Goal: Task Accomplishment & Management: Complete application form

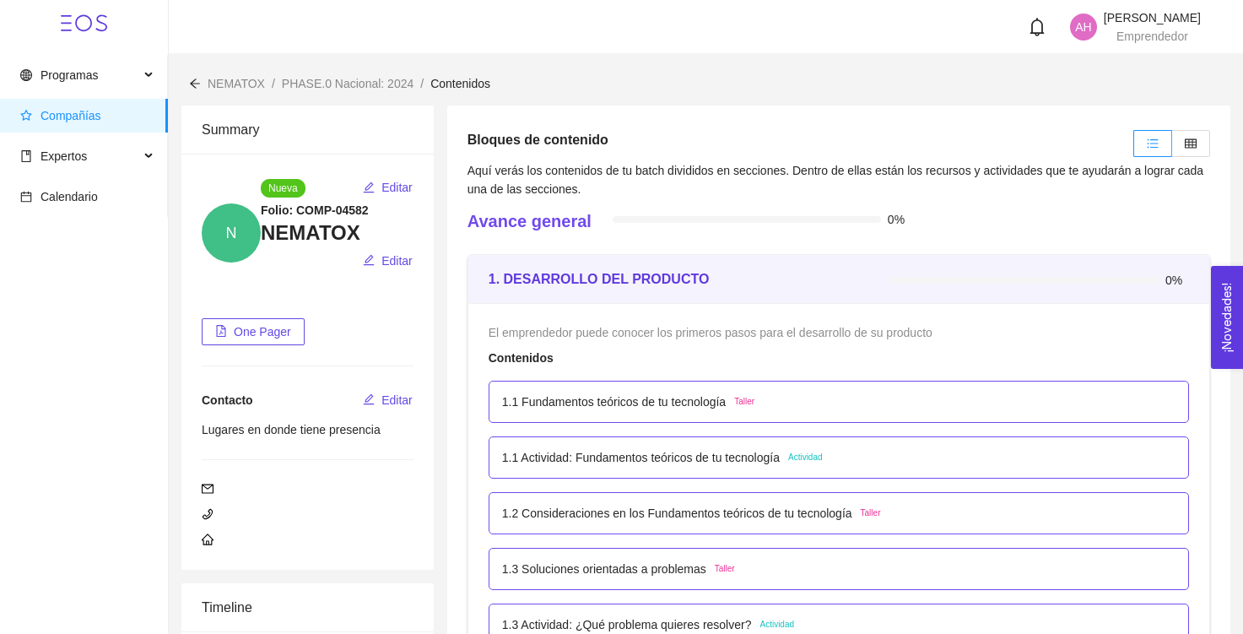
scroll to position [1641, 0]
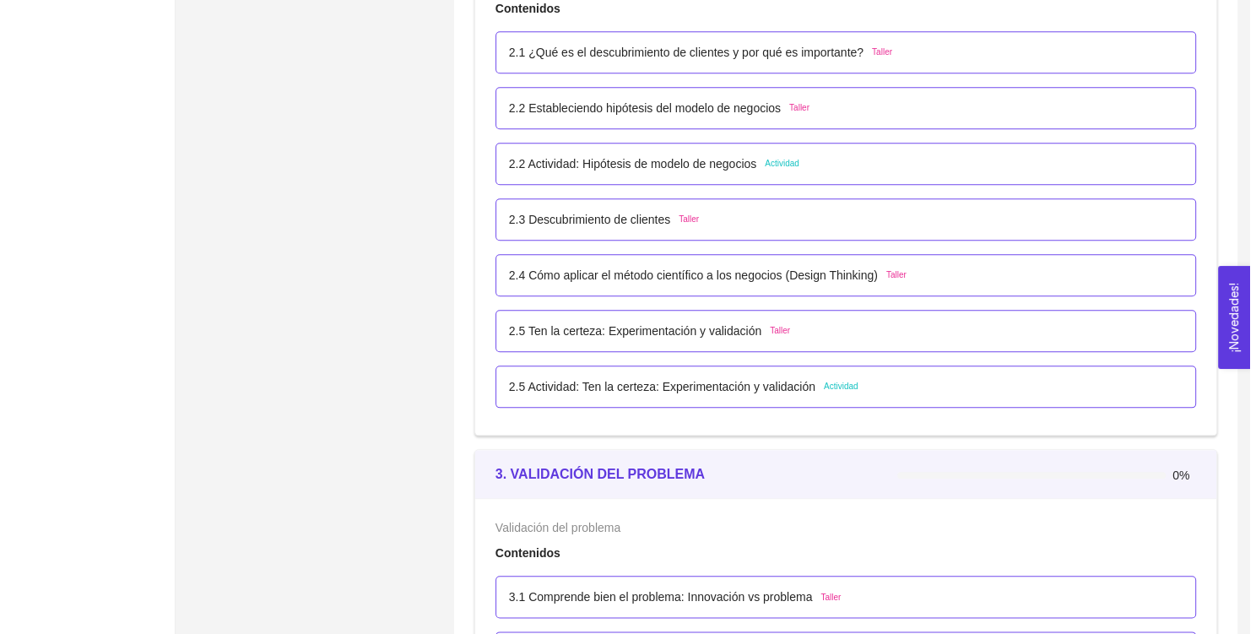
scroll to position [1728, 0]
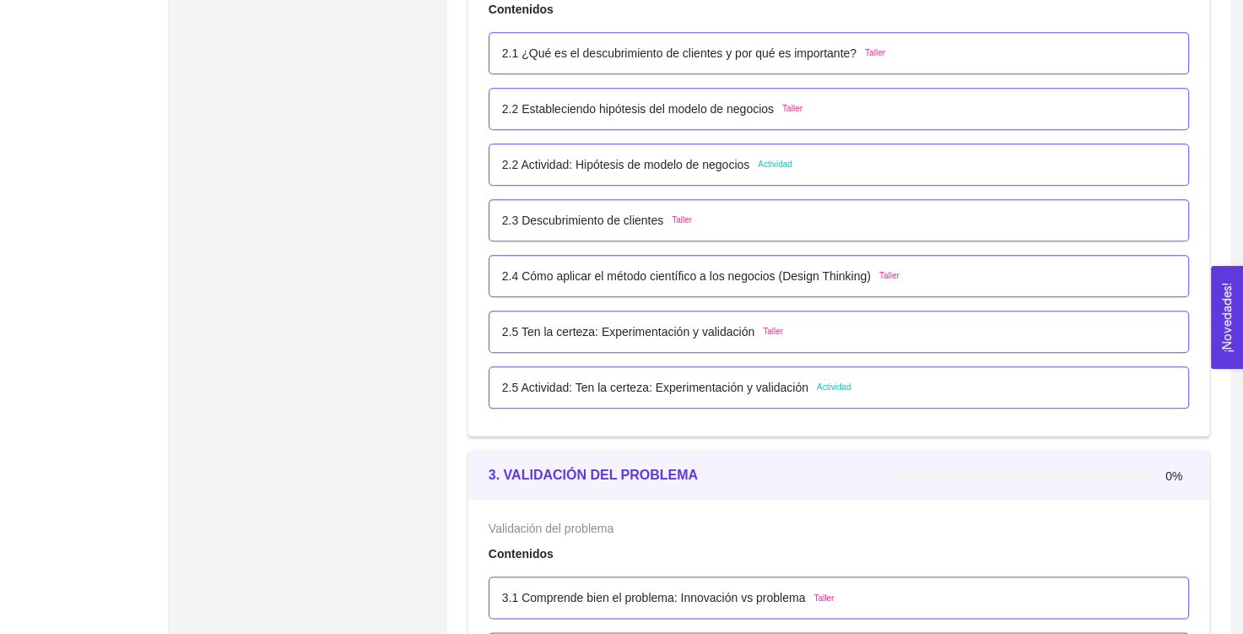
click at [742, 386] on p "2.5 Actividad: Ten la certeza: Experimentación y validación" at bounding box center [655, 387] width 306 height 19
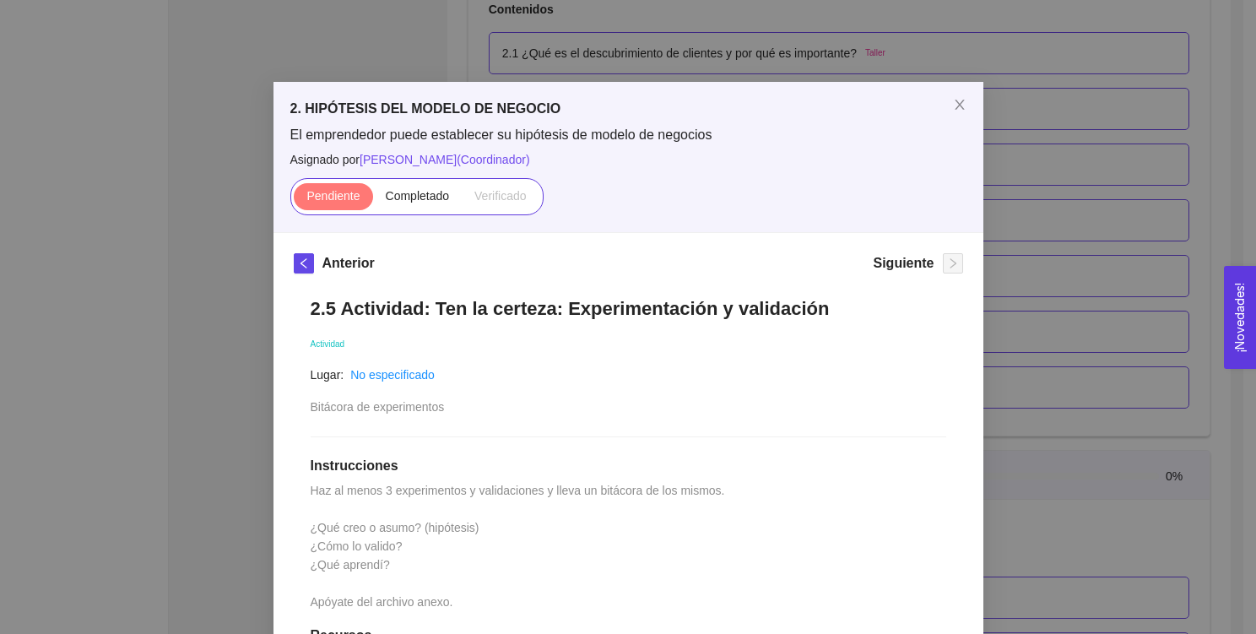
scroll to position [0, 0]
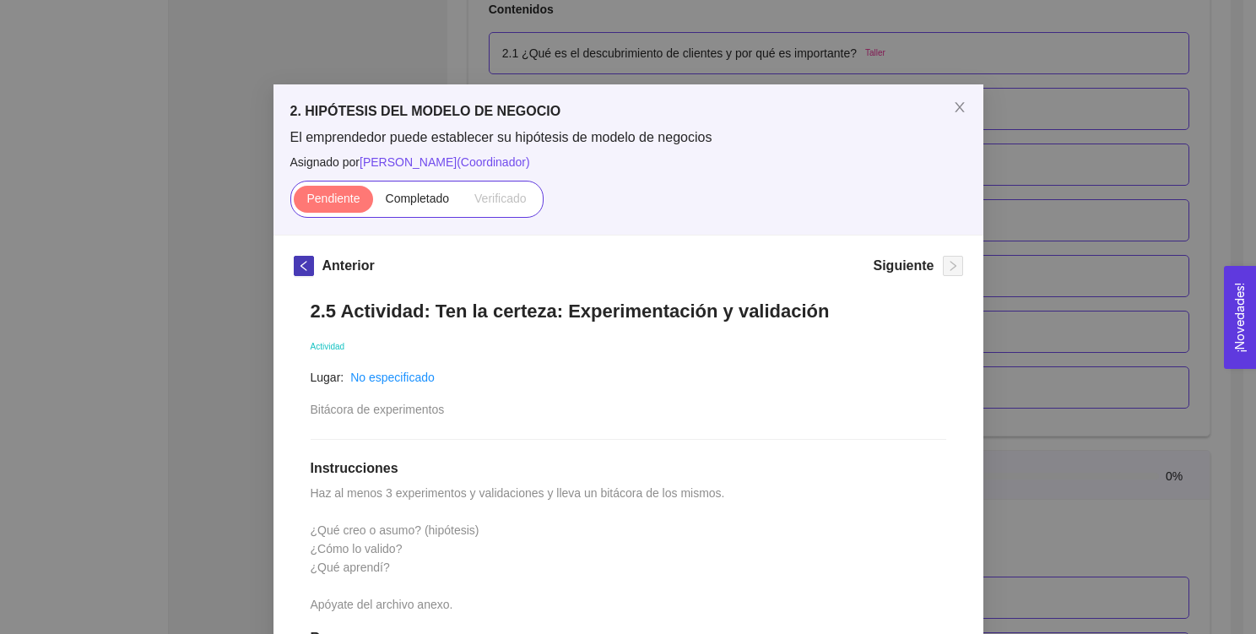
click at [295, 261] on span "left" at bounding box center [304, 266] width 19 height 12
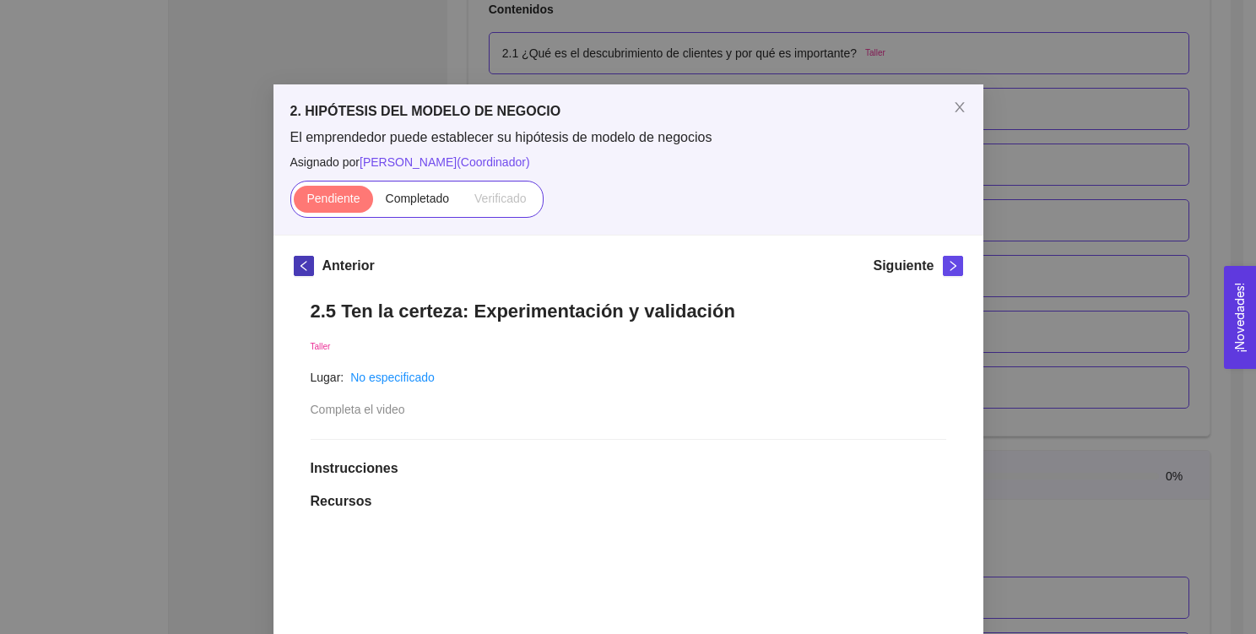
click at [303, 263] on span "left" at bounding box center [304, 266] width 19 height 12
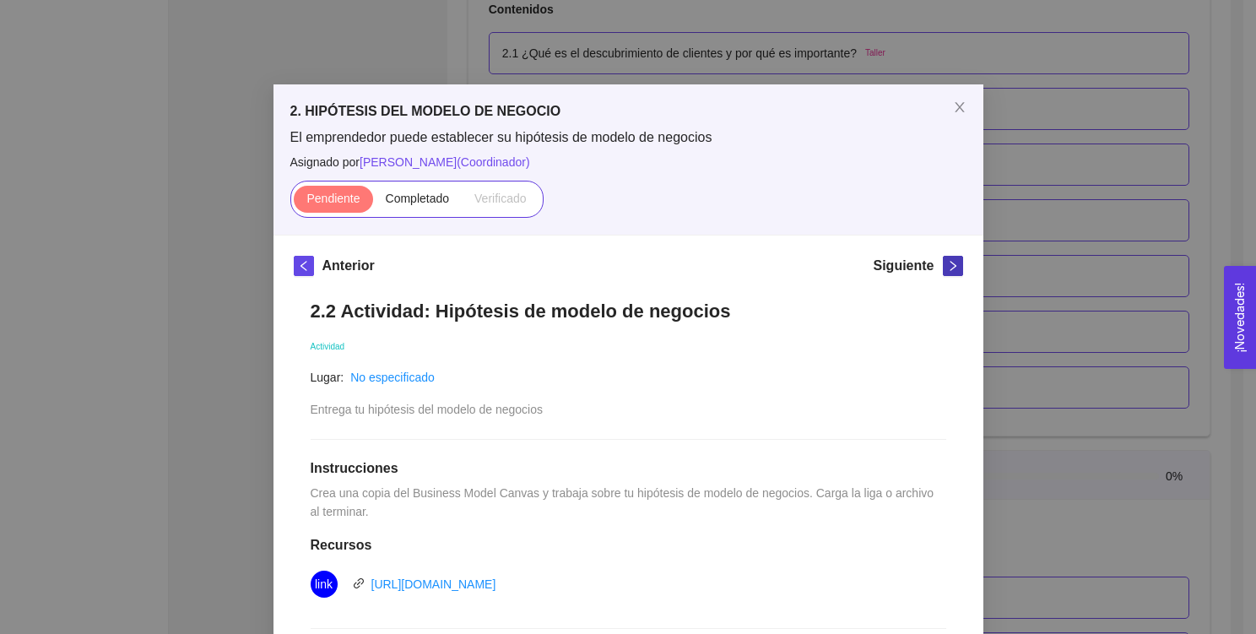
click at [947, 265] on icon "right" at bounding box center [953, 266] width 12 height 12
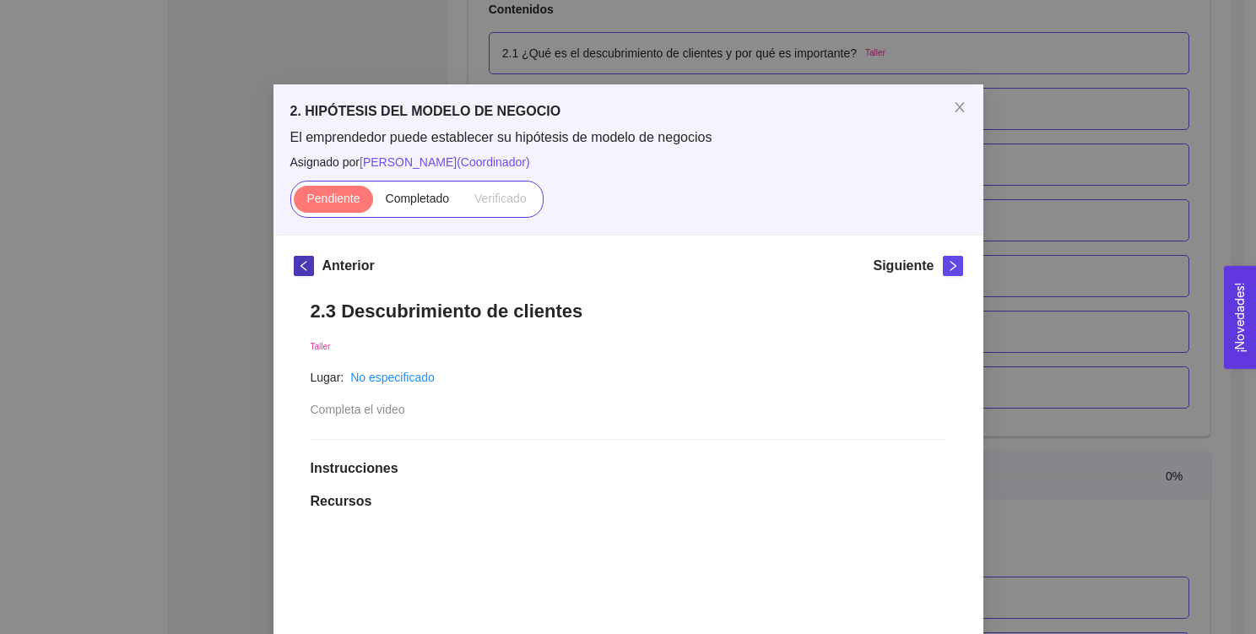
click at [294, 272] on button "button" at bounding box center [304, 266] width 20 height 20
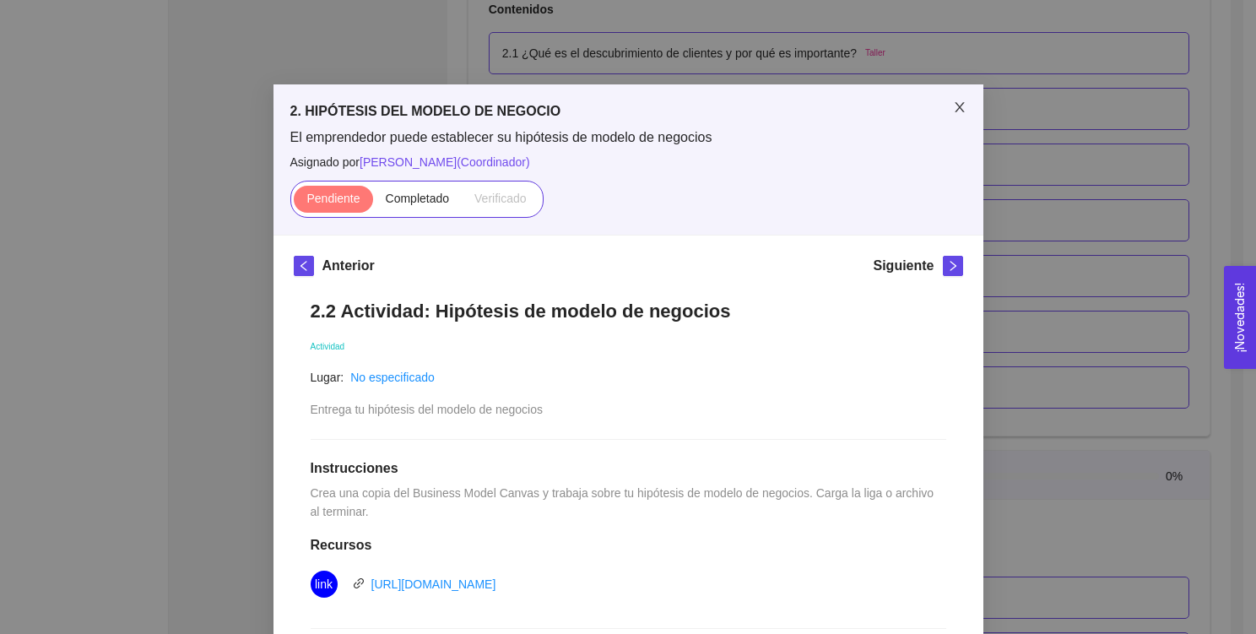
click at [959, 108] on span "Close" at bounding box center [959, 107] width 47 height 47
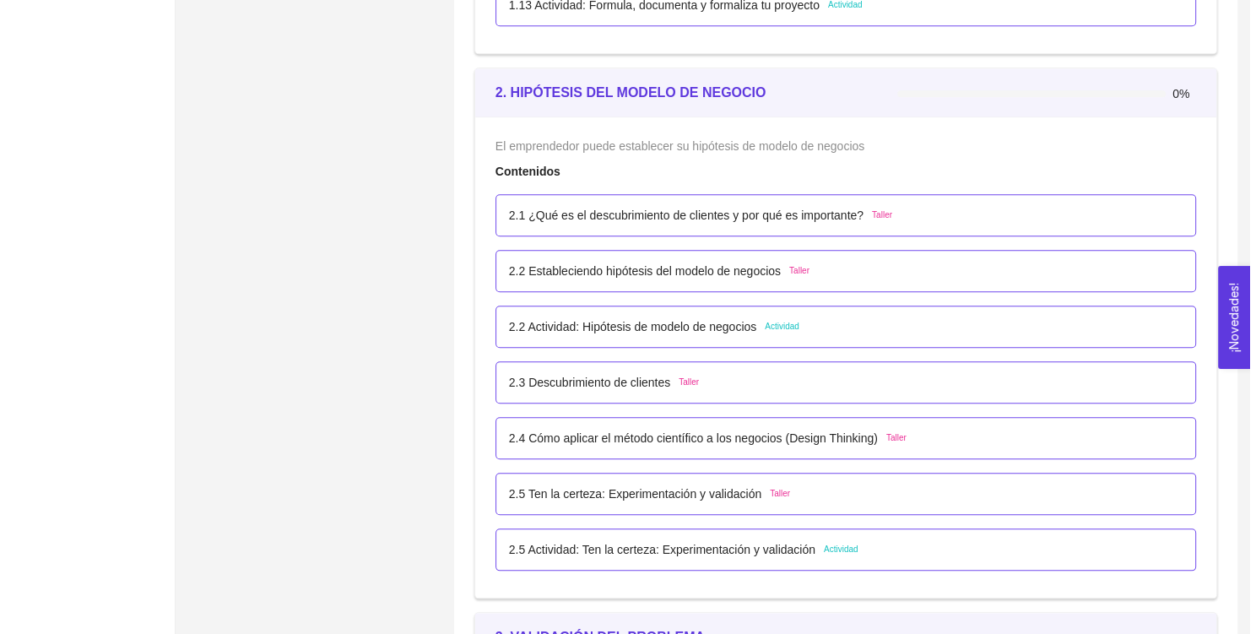
scroll to position [1566, 0]
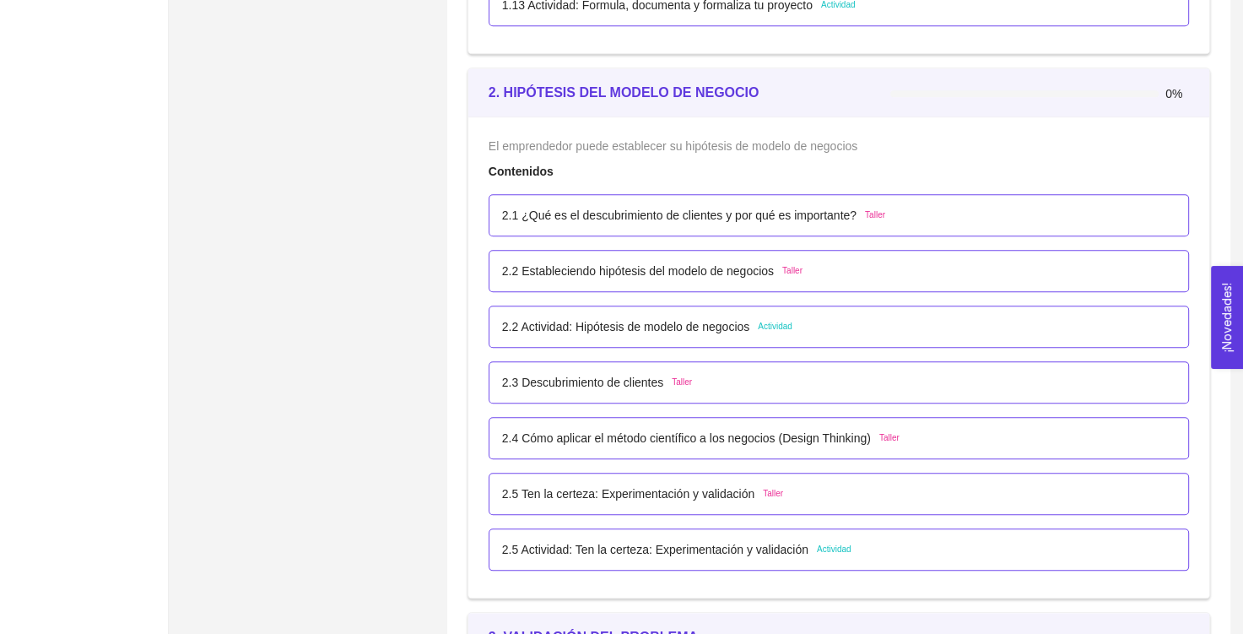
click at [635, 325] on p "2.2 Actividad: Hipótesis de modelo de negocios" at bounding box center [625, 326] width 247 height 19
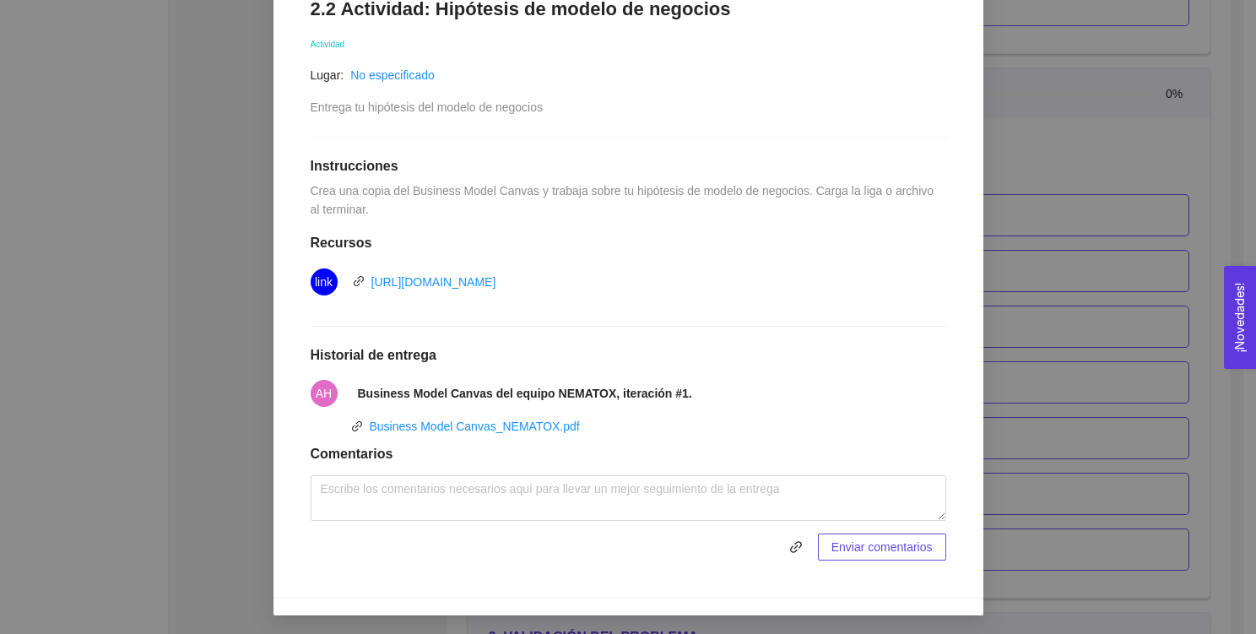
scroll to position [0, 0]
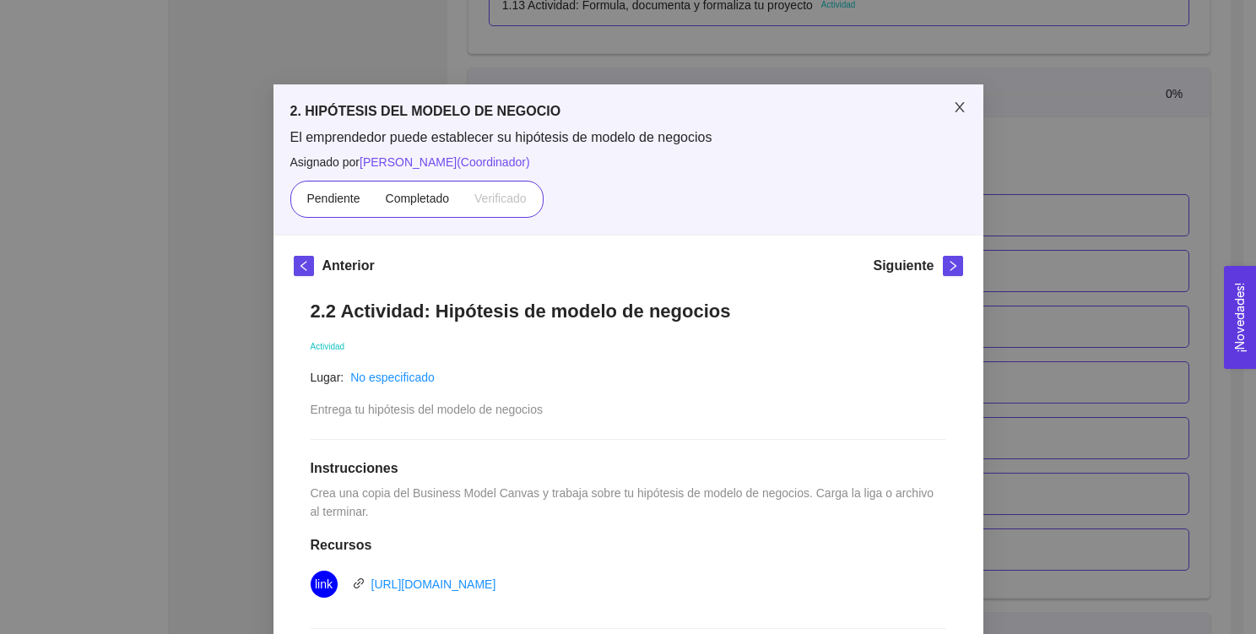
click at [955, 111] on icon "close" at bounding box center [959, 107] width 9 height 10
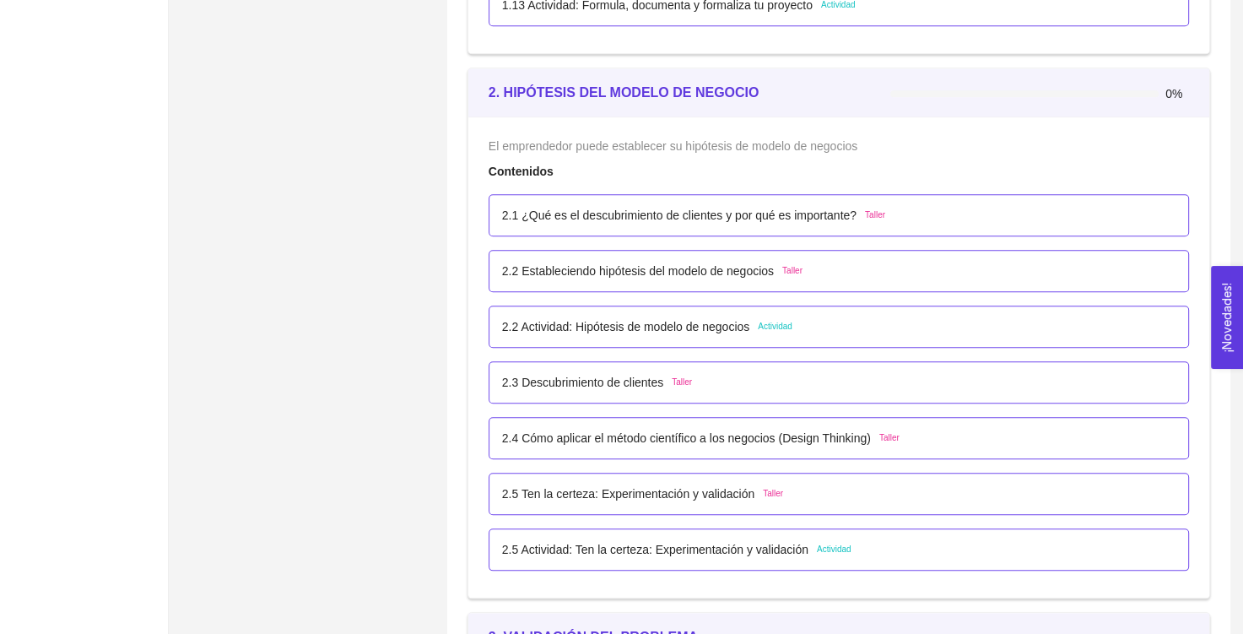
click at [672, 381] on span "Taller" at bounding box center [682, 383] width 20 height 14
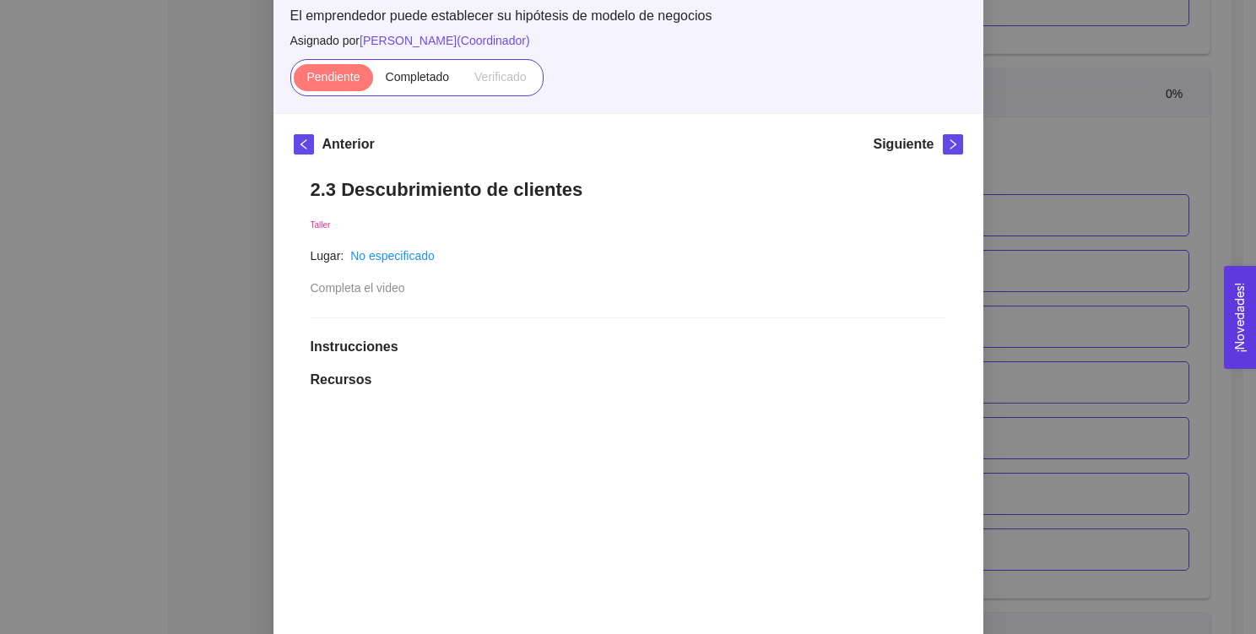
scroll to position [115, 0]
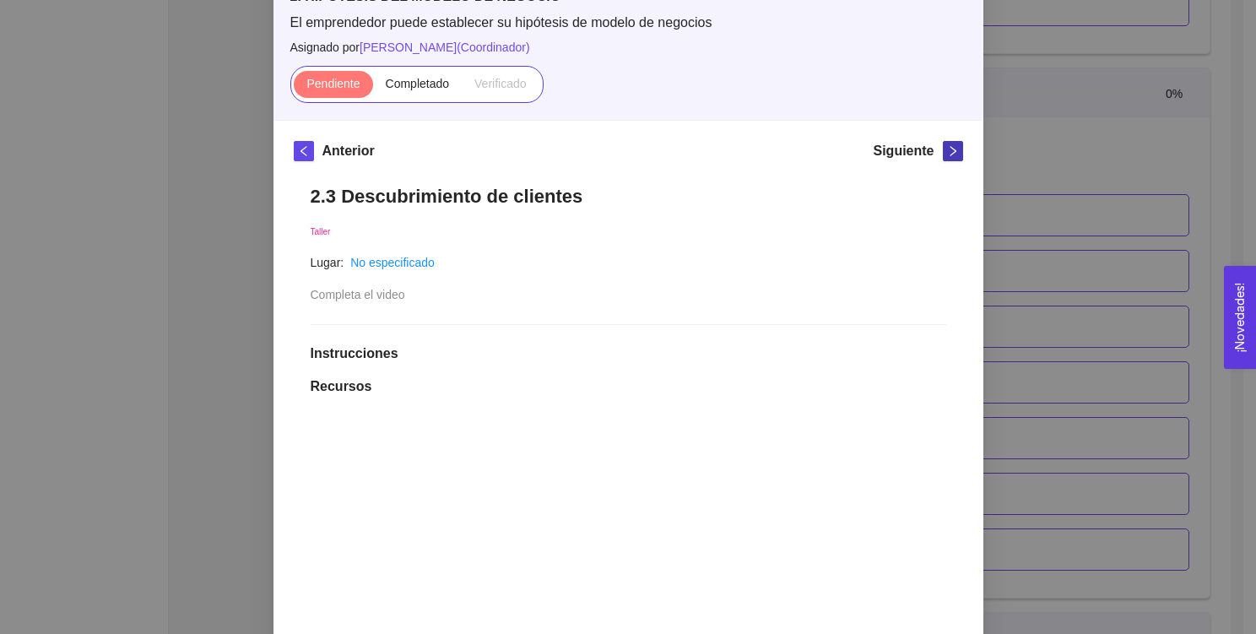
click at [946, 142] on button "button" at bounding box center [953, 151] width 20 height 20
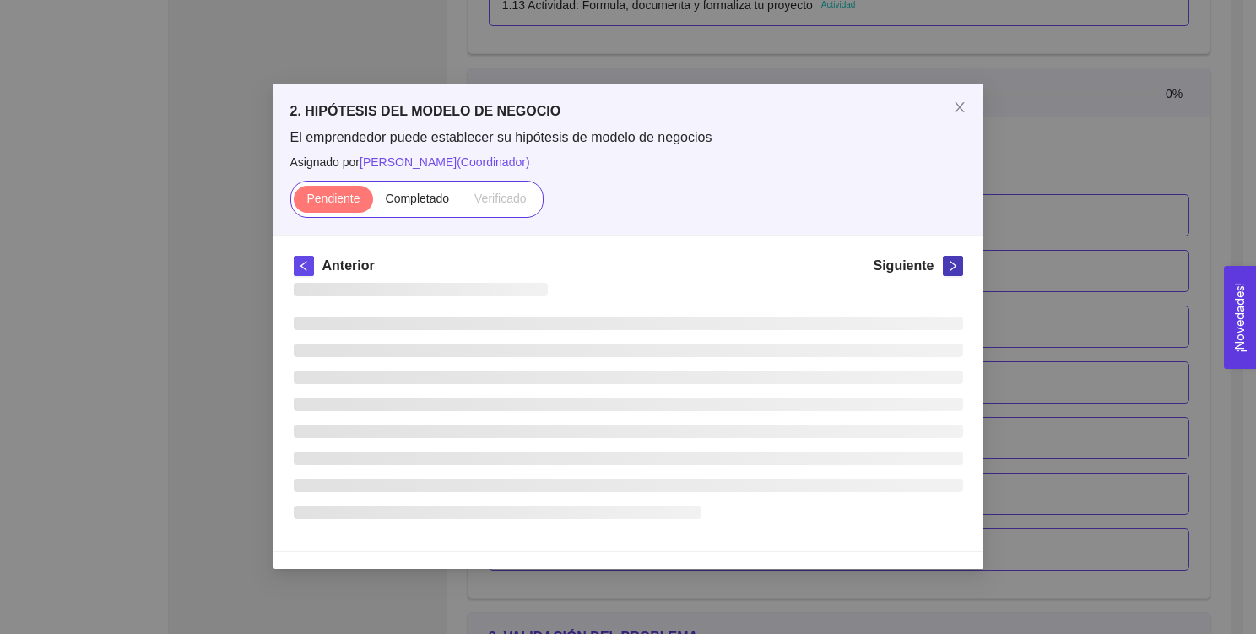
scroll to position [0, 0]
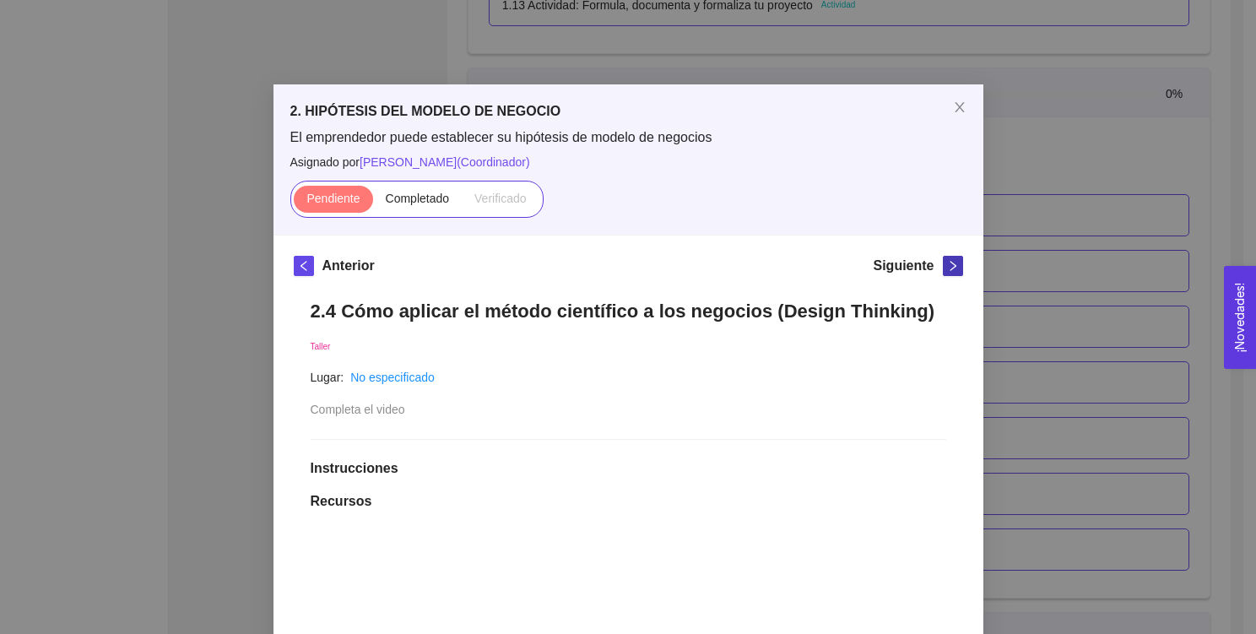
click at [947, 268] on icon "right" at bounding box center [953, 266] width 12 height 12
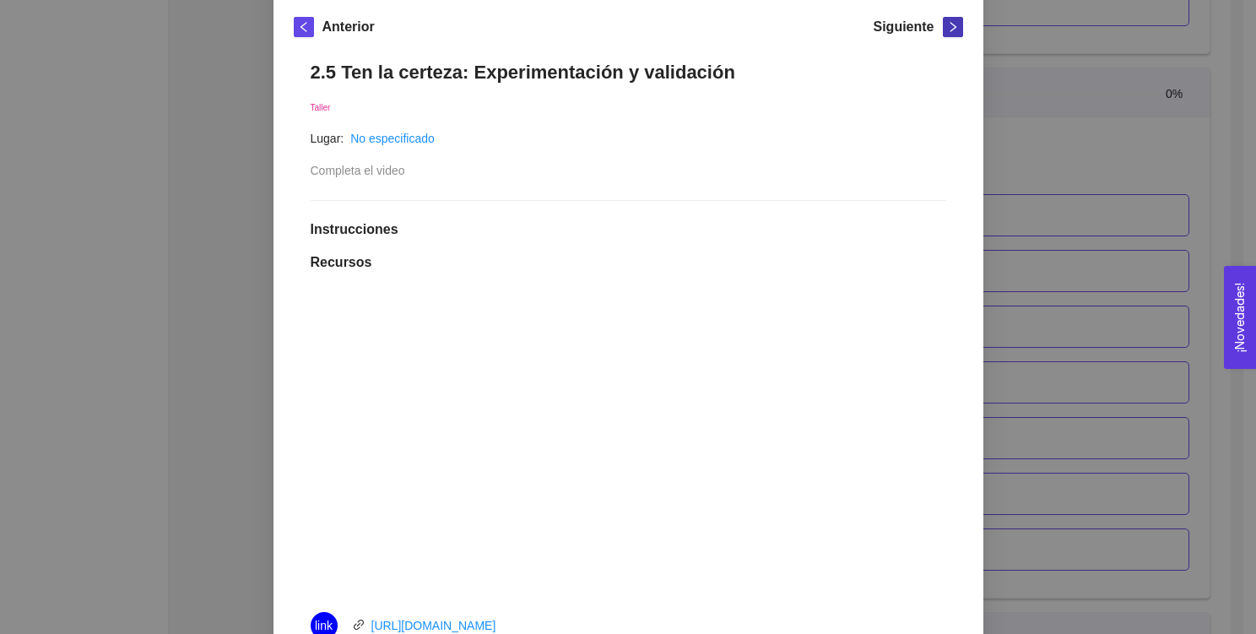
scroll to position [219, 0]
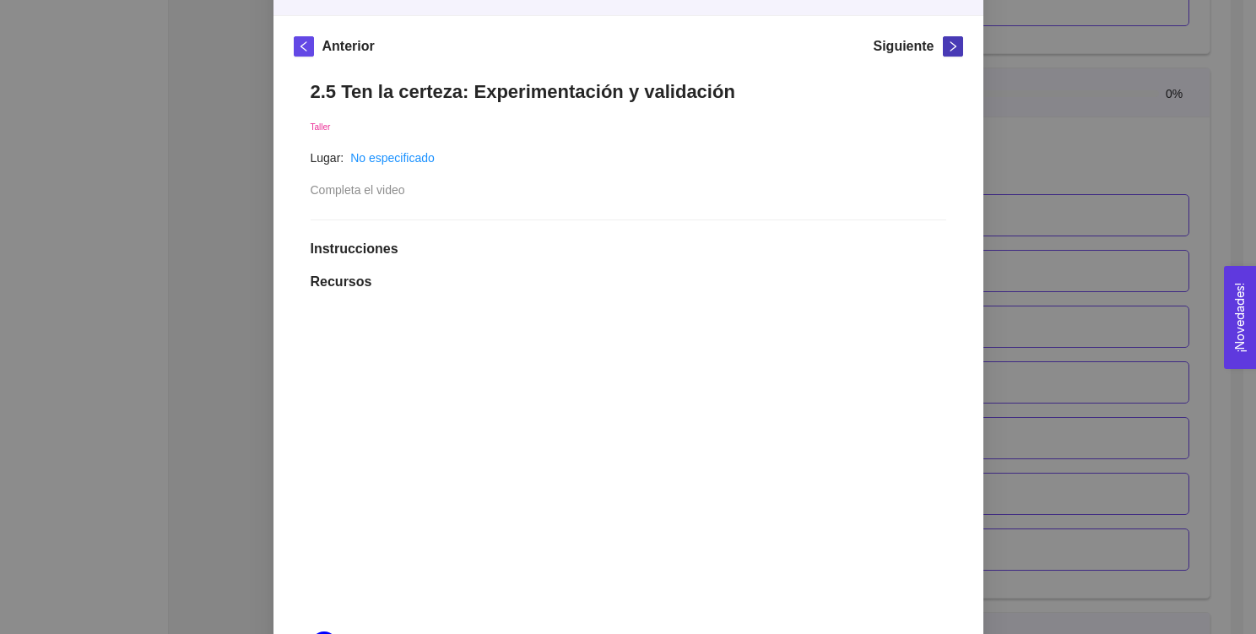
click at [949, 51] on button "button" at bounding box center [953, 46] width 20 height 20
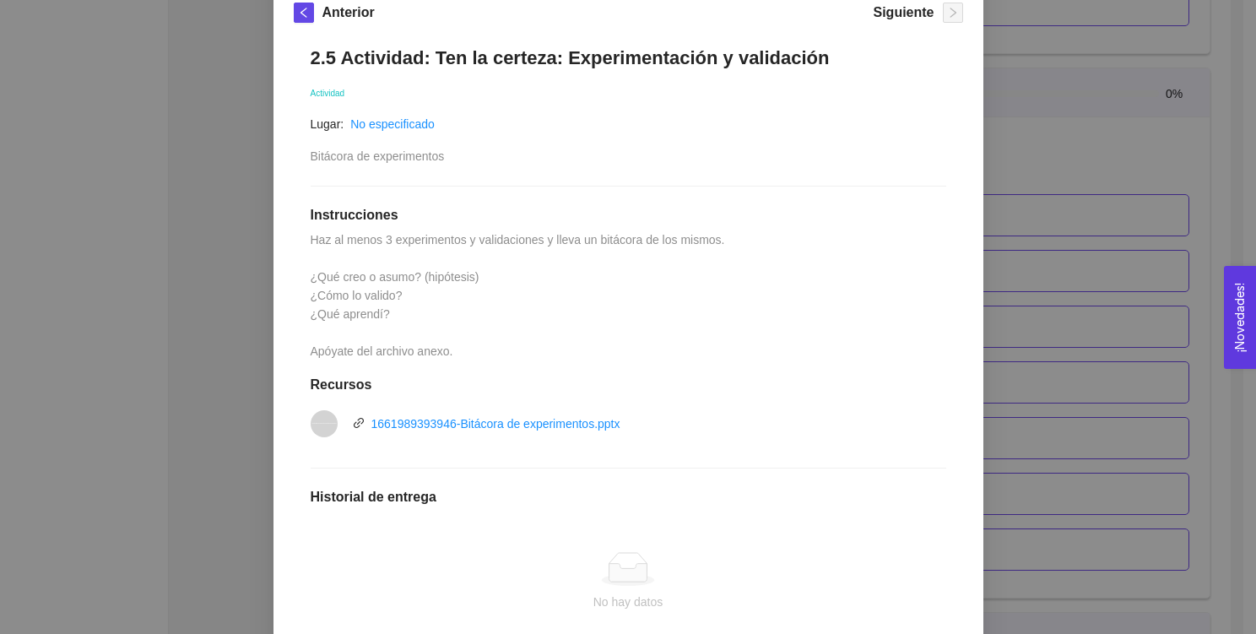
scroll to position [255, 0]
click at [592, 422] on link "1661989393946-Bitácora de experimentos.pptx" at bounding box center [495, 422] width 249 height 14
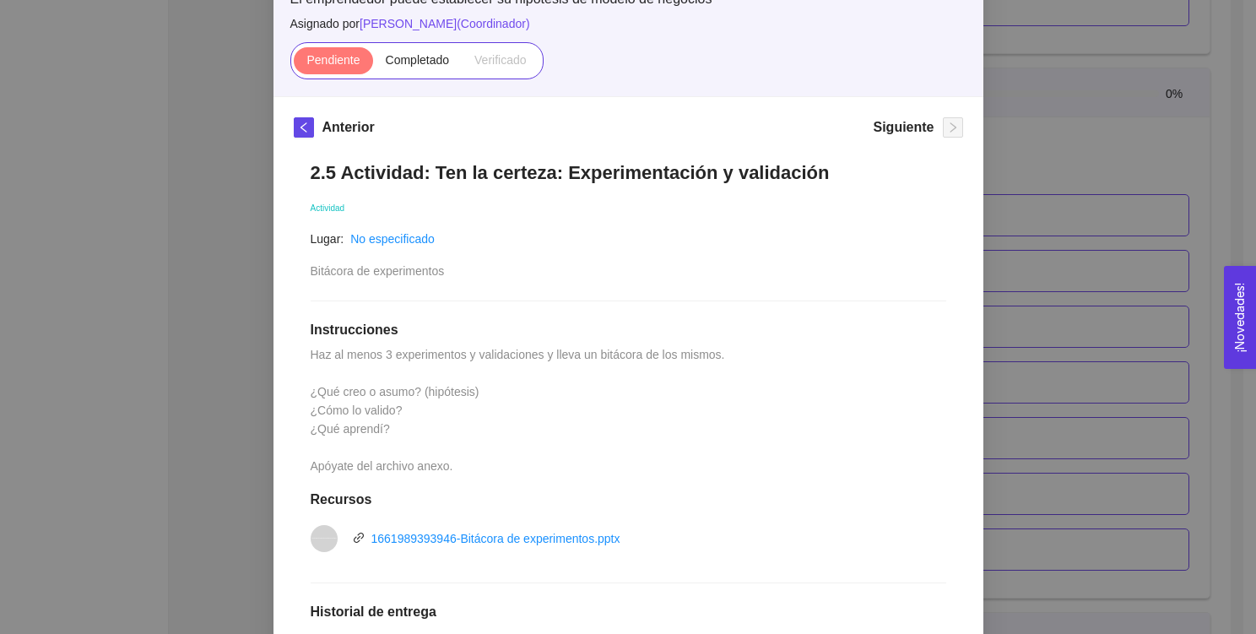
scroll to position [137, 0]
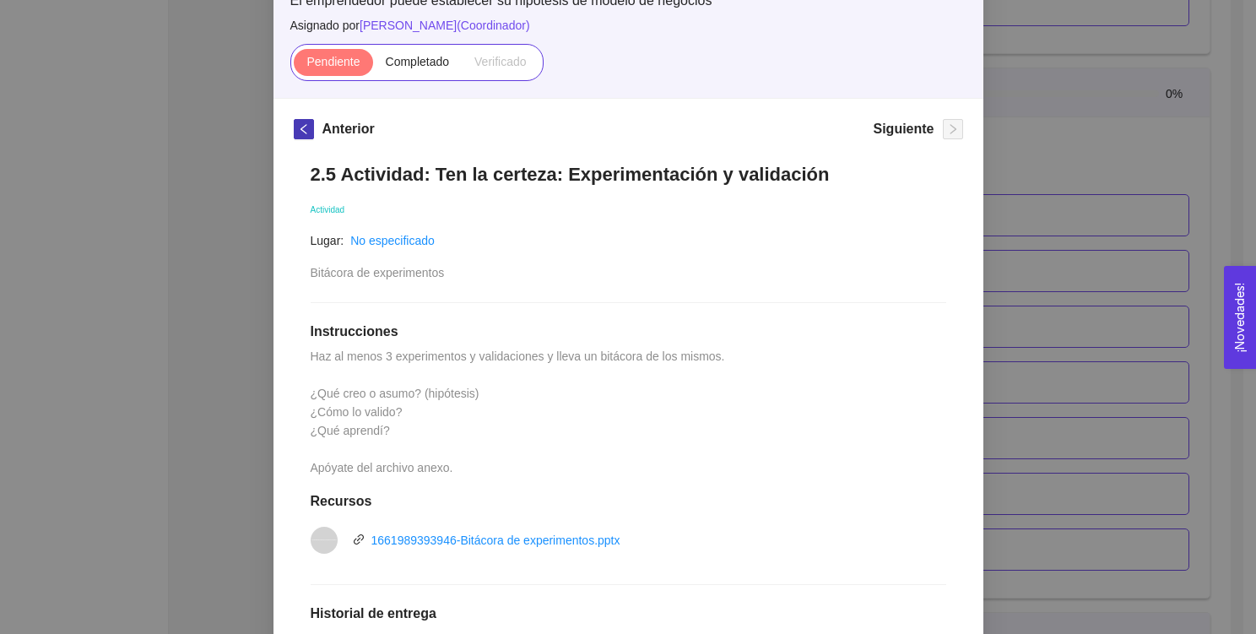
click at [302, 125] on icon "left" at bounding box center [304, 129] width 12 height 12
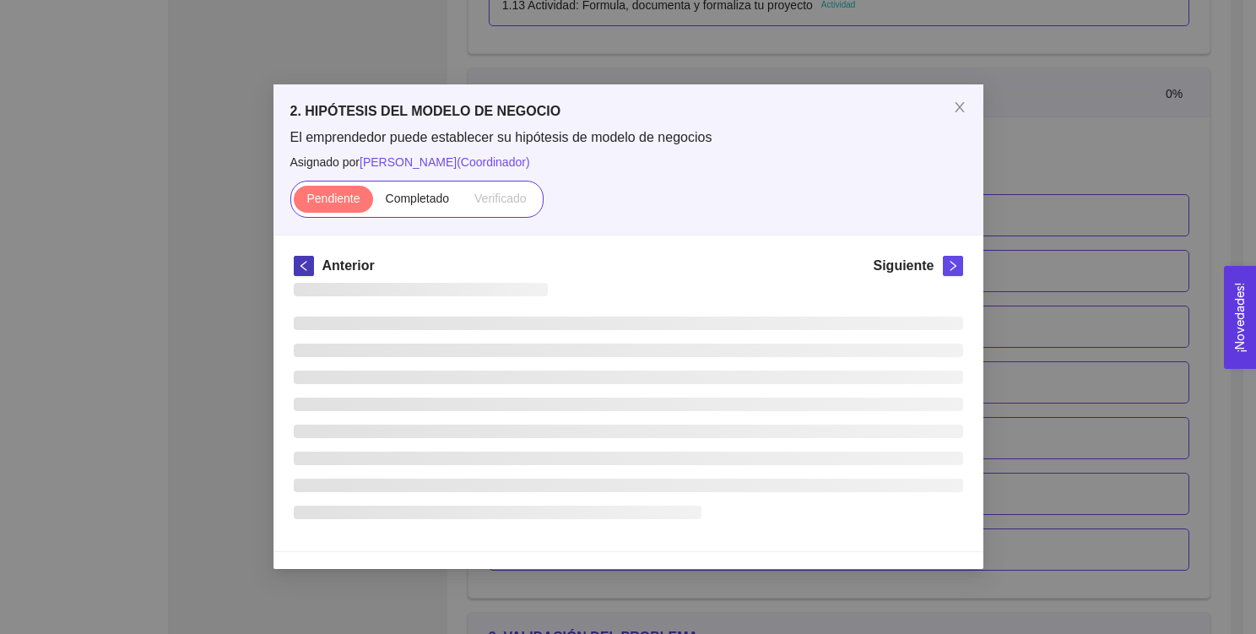
scroll to position [0, 0]
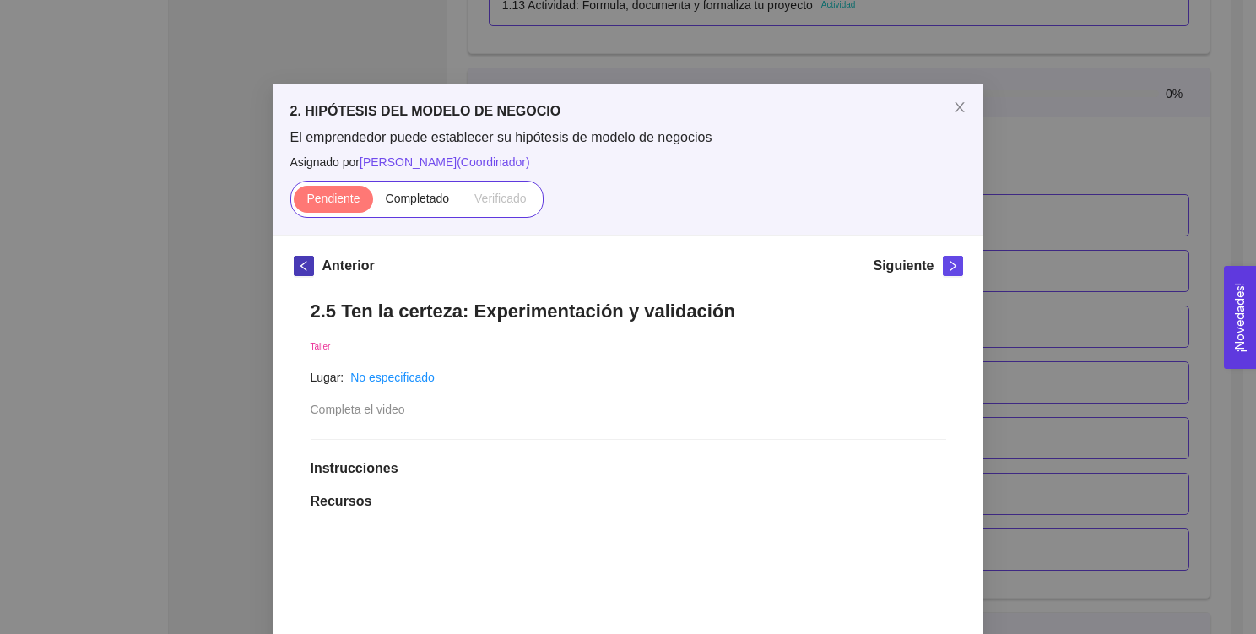
click at [298, 268] on icon "left" at bounding box center [304, 266] width 12 height 12
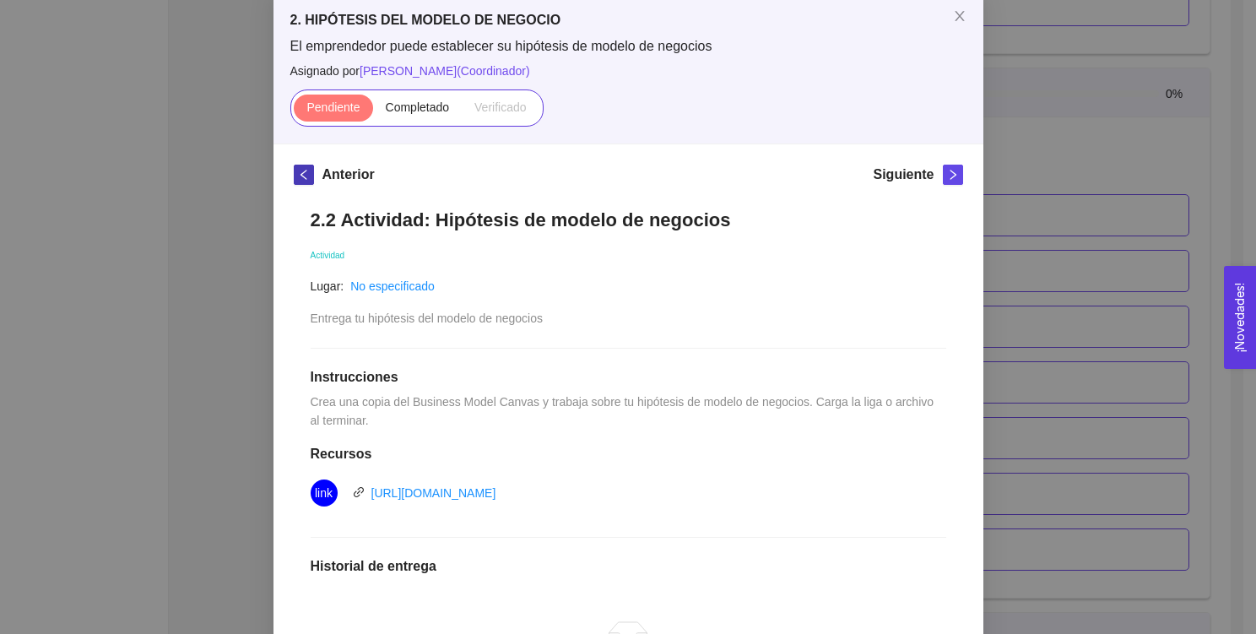
scroll to position [89, 0]
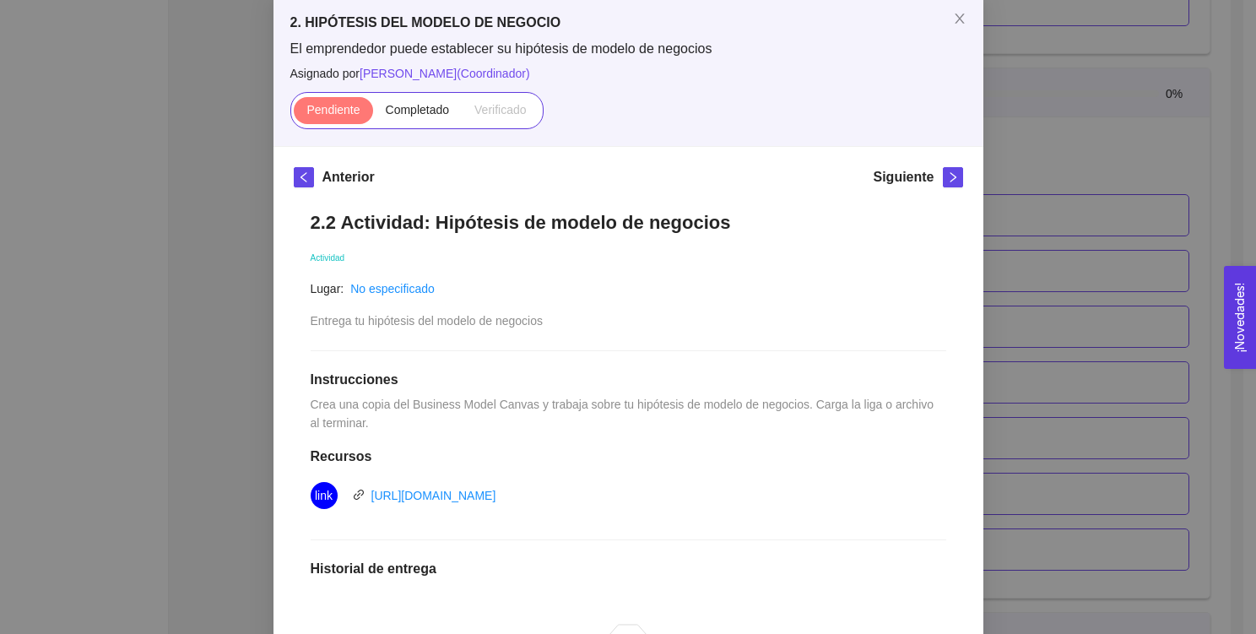
click at [301, 188] on div "Anterior" at bounding box center [334, 180] width 81 height 27
click at [300, 175] on icon "left" at bounding box center [304, 177] width 12 height 12
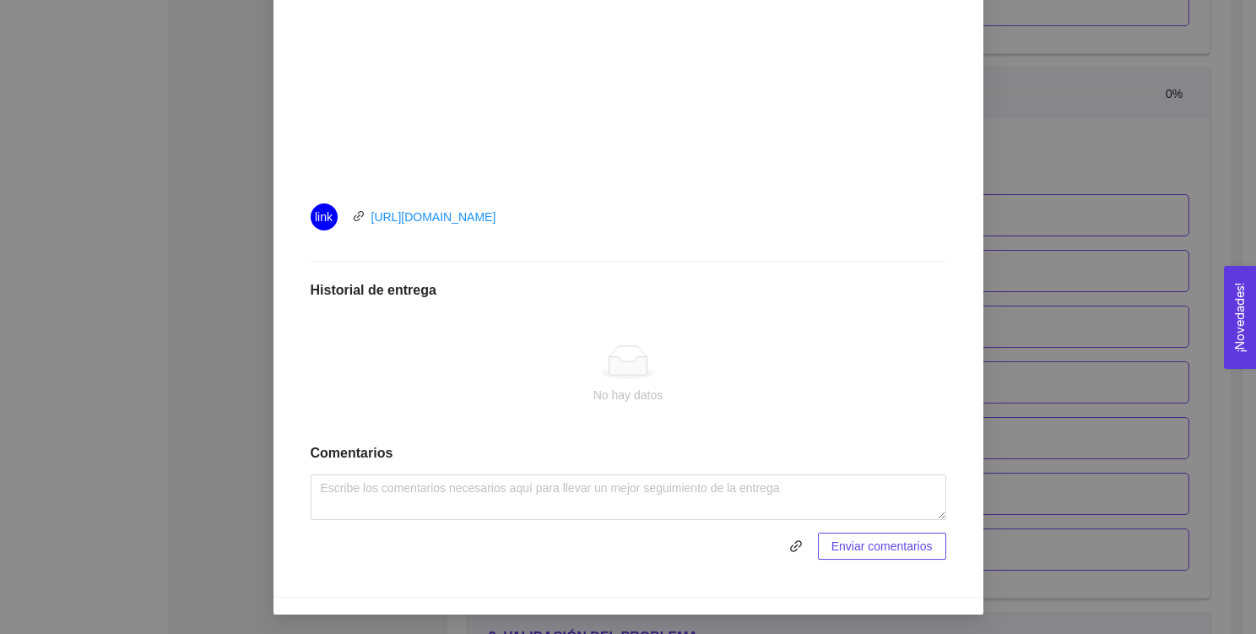
scroll to position [0, 0]
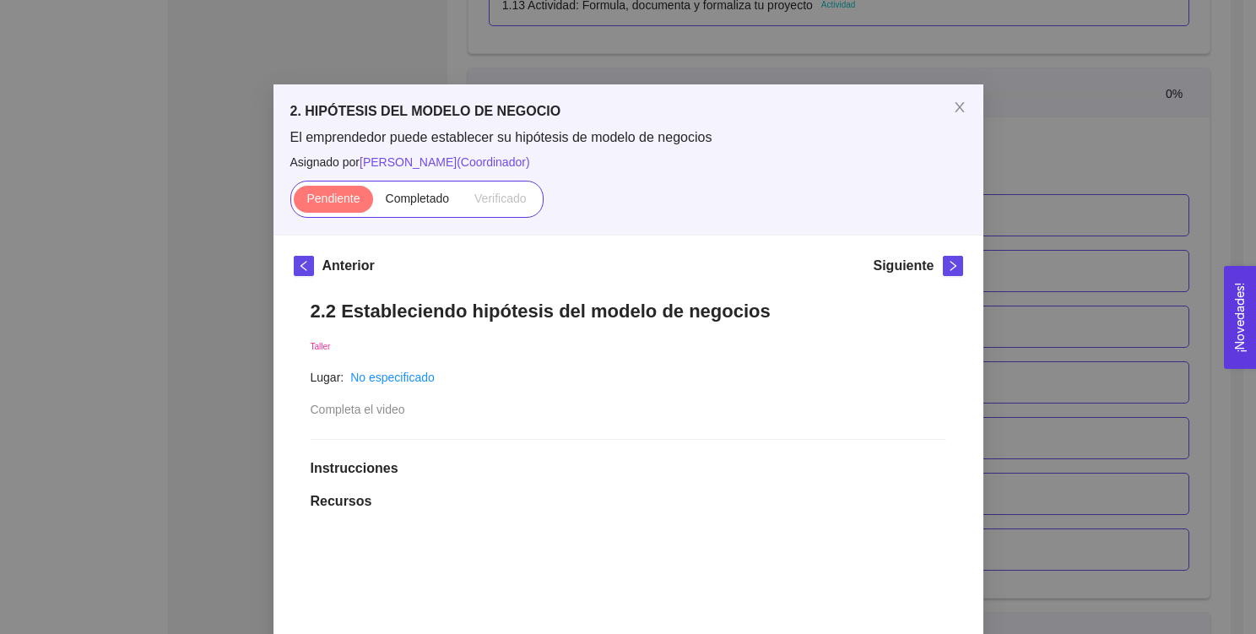
click at [934, 260] on div "Siguiente" at bounding box center [917, 269] width 89 height 27
click at [947, 262] on icon "right" at bounding box center [953, 266] width 12 height 12
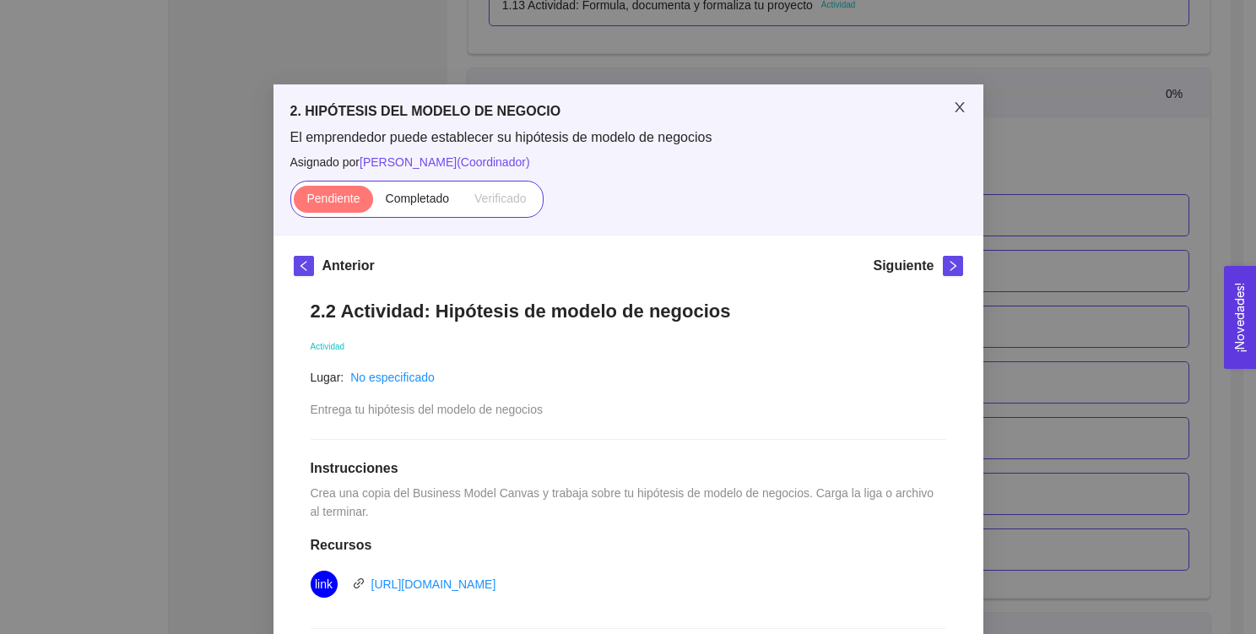
click at [955, 107] on icon "close" at bounding box center [959, 107] width 9 height 10
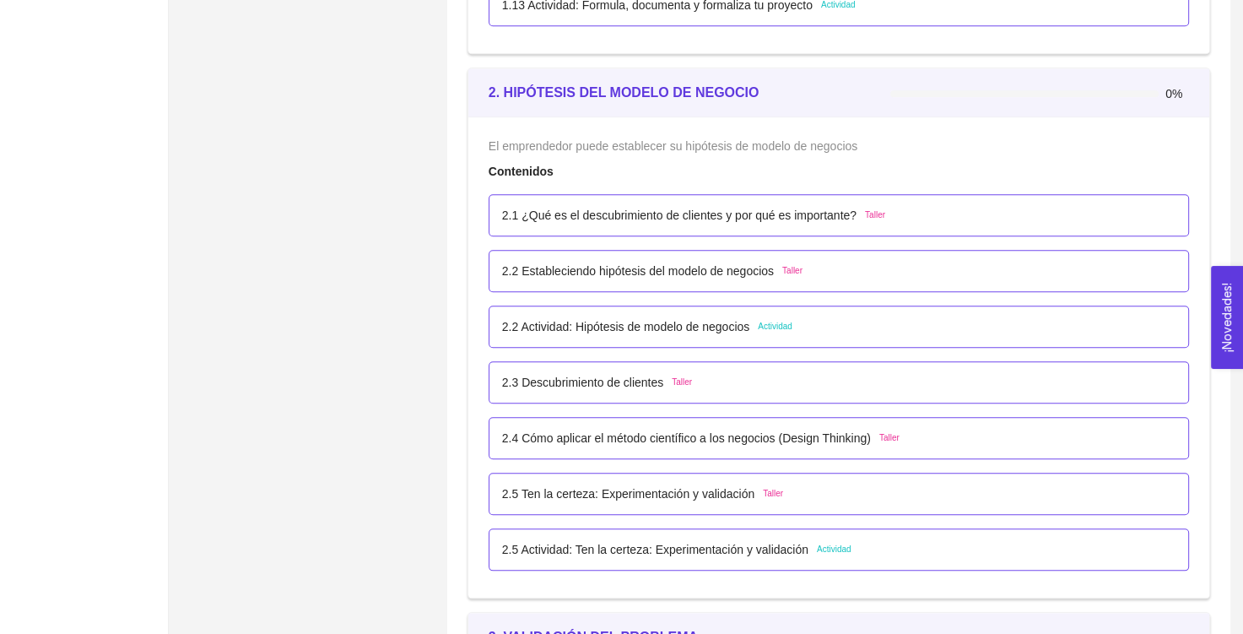
click at [662, 327] on p "2.2 Actividad: Hipótesis de modelo de negocios" at bounding box center [625, 326] width 247 height 19
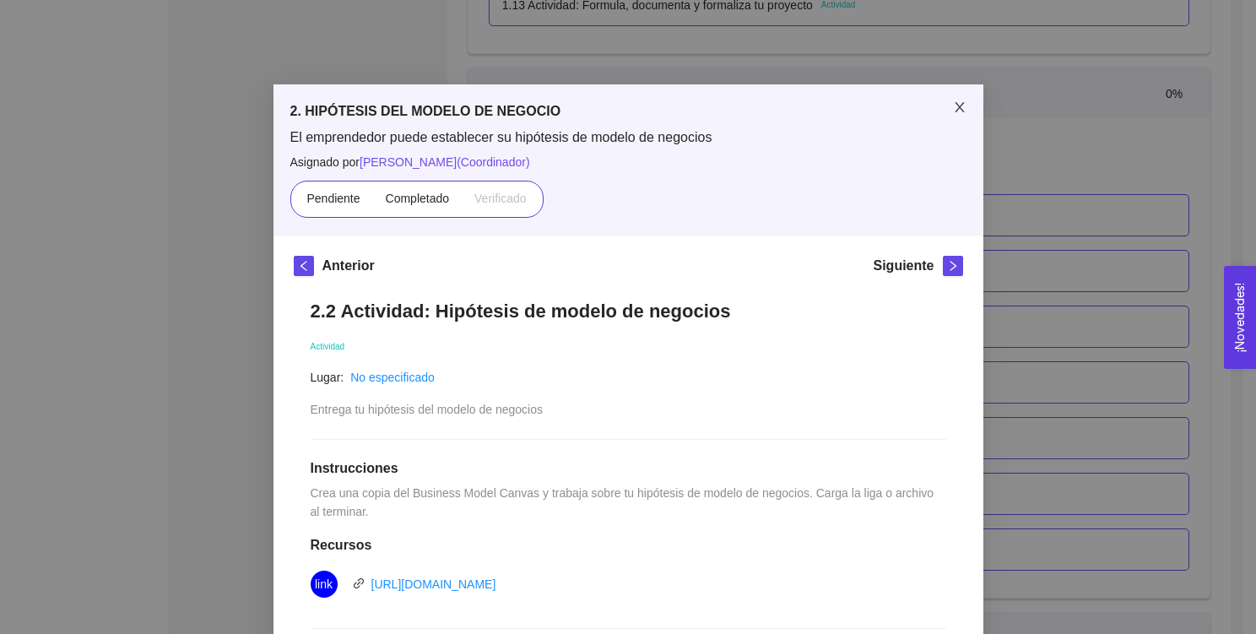
click at [960, 105] on span "Close" at bounding box center [959, 107] width 47 height 47
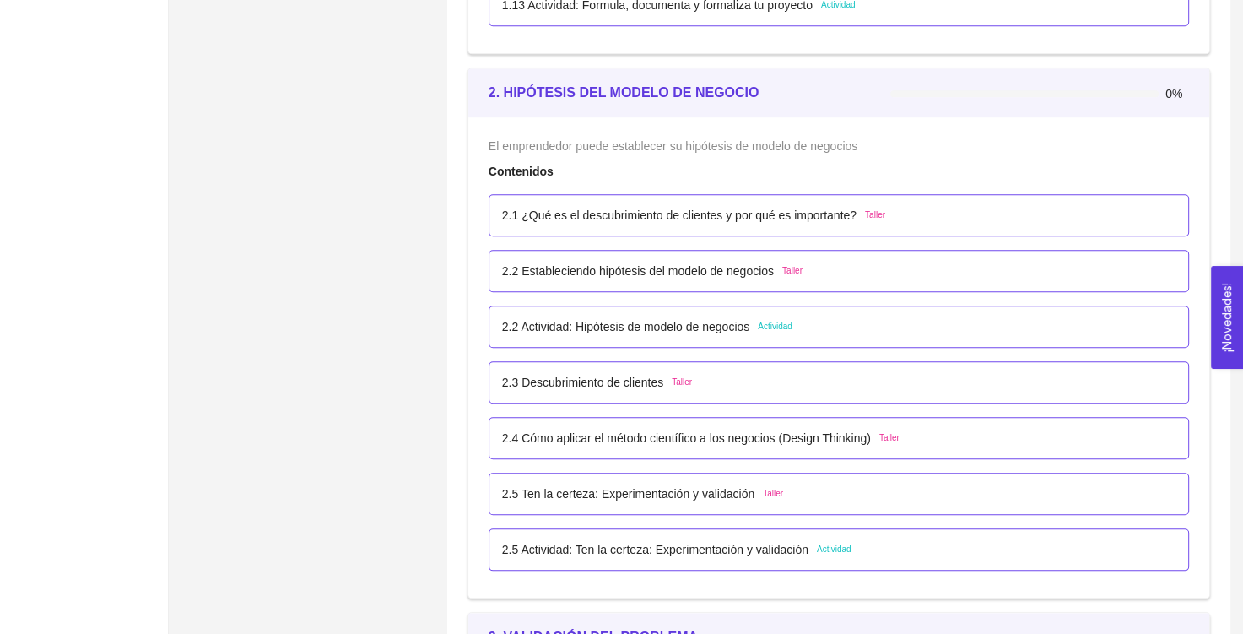
click at [620, 382] on p "2.3 Descubrimiento de clientes" at bounding box center [582, 382] width 161 height 19
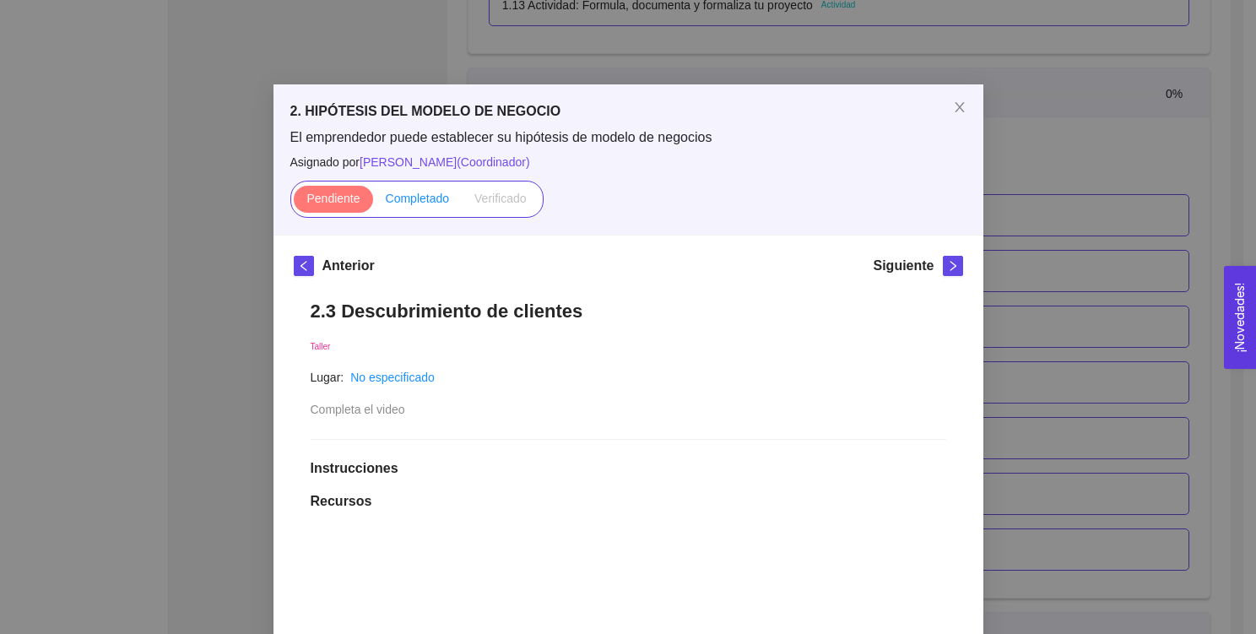
click at [421, 195] on span "Completado" at bounding box center [418, 199] width 64 height 14
click at [373, 203] on input "Completado" at bounding box center [373, 203] width 0 height 0
click at [346, 197] on span "Pendiente" at bounding box center [332, 199] width 53 height 14
click at [294, 203] on input "Pendiente" at bounding box center [294, 203] width 0 height 0
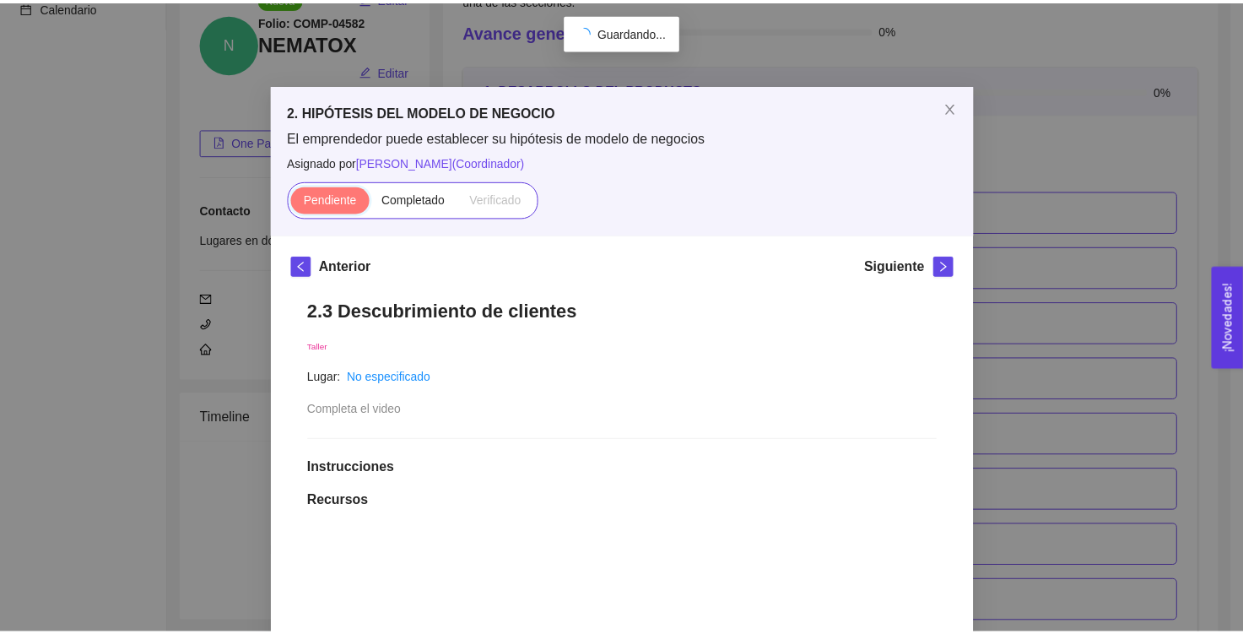
scroll to position [1566, 0]
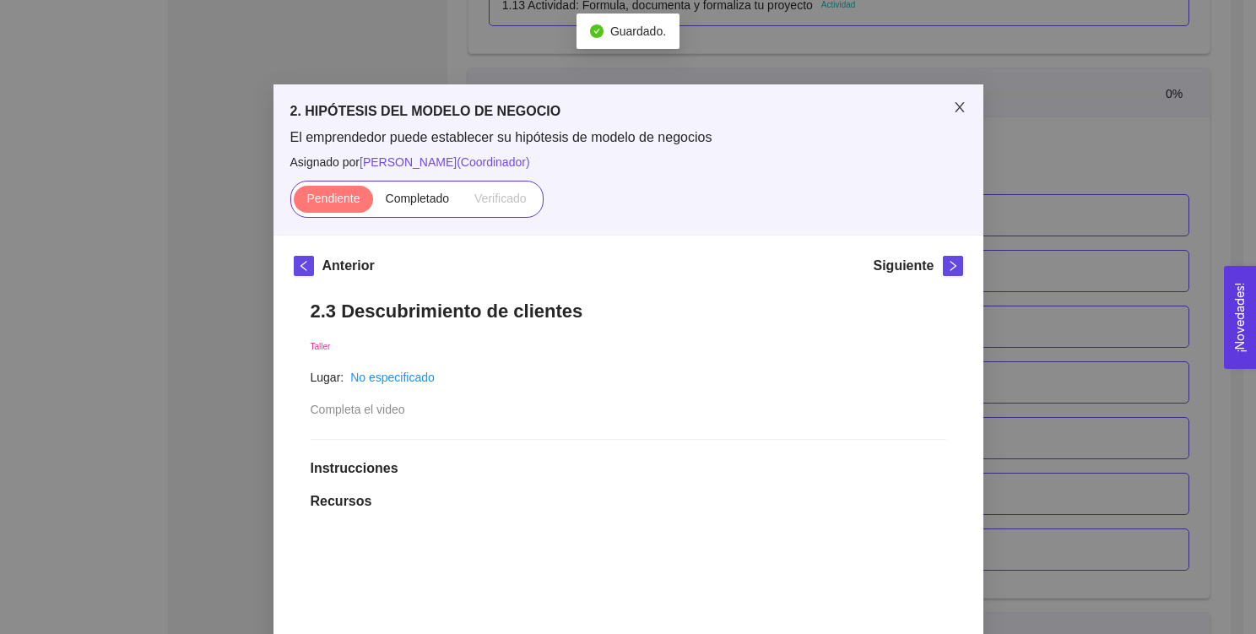
click at [944, 110] on span "Close" at bounding box center [959, 107] width 47 height 47
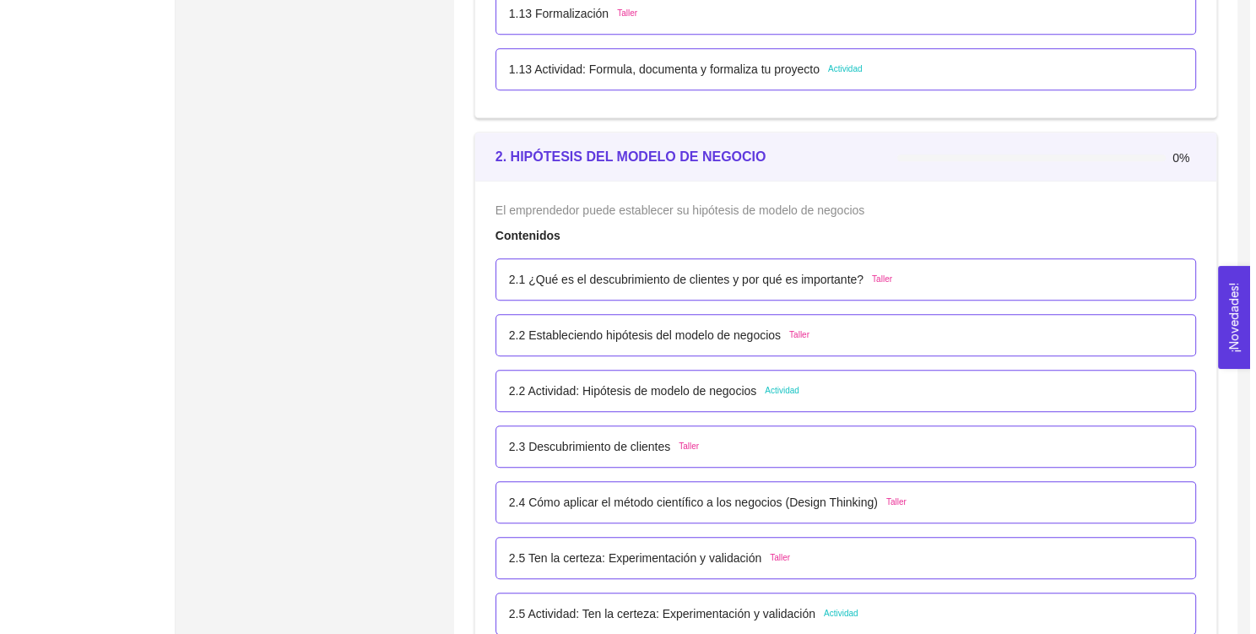
scroll to position [1522, 0]
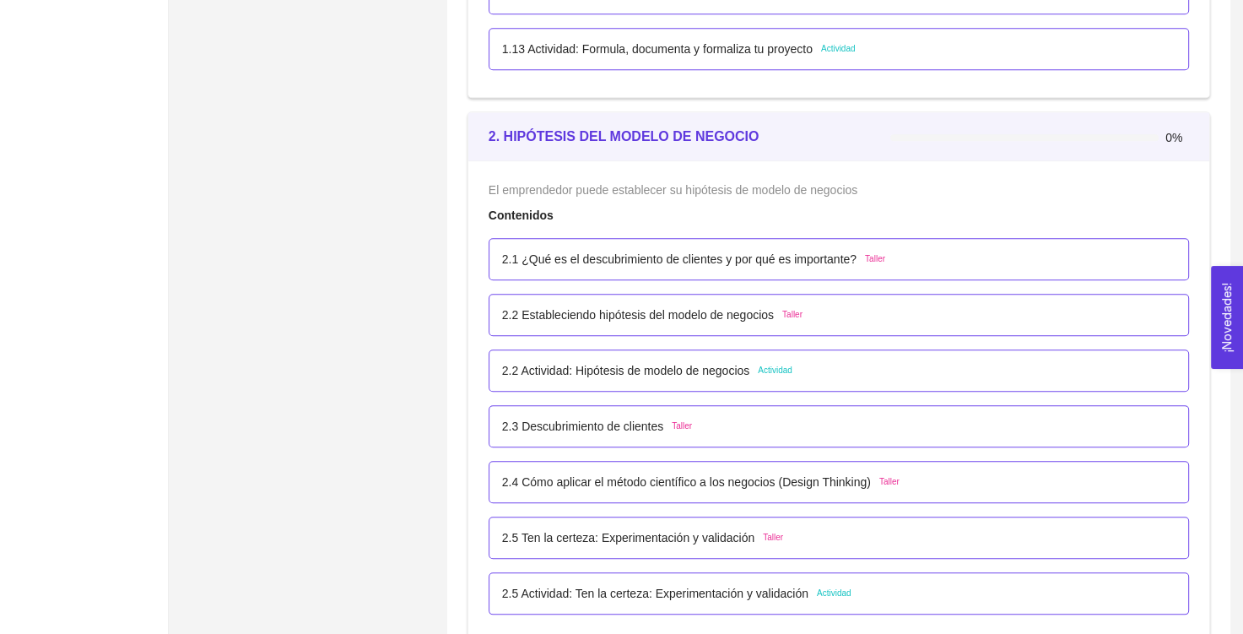
click at [668, 365] on p "2.2 Actividad: Hipótesis de modelo de negocios" at bounding box center [625, 370] width 247 height 19
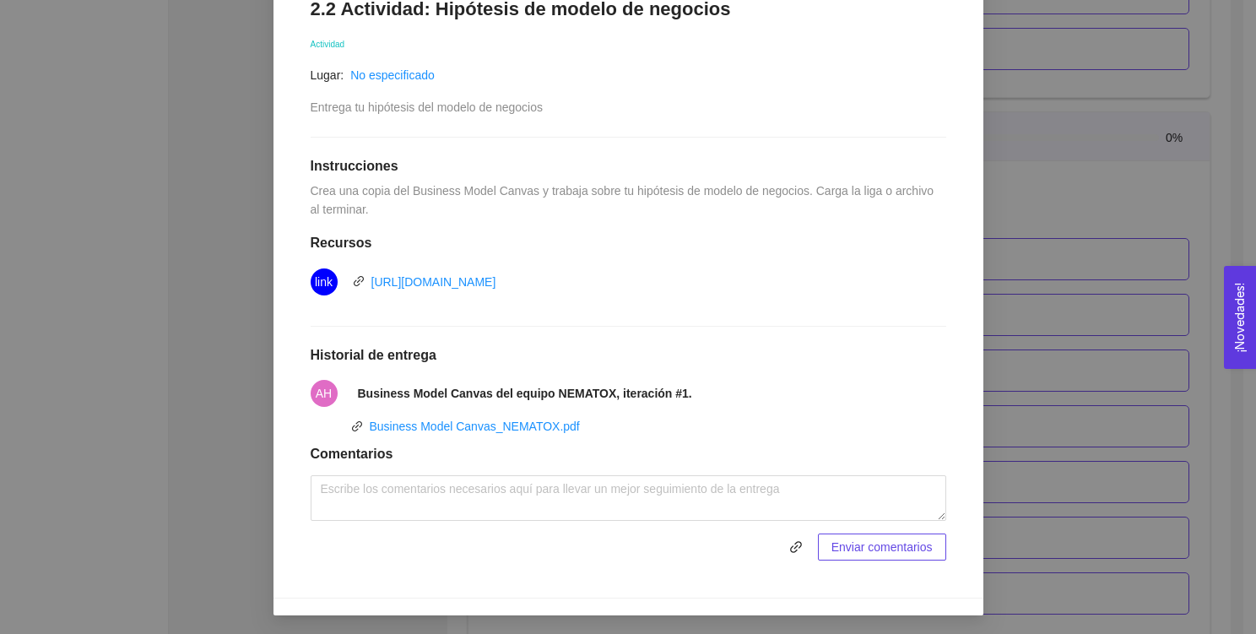
scroll to position [0, 0]
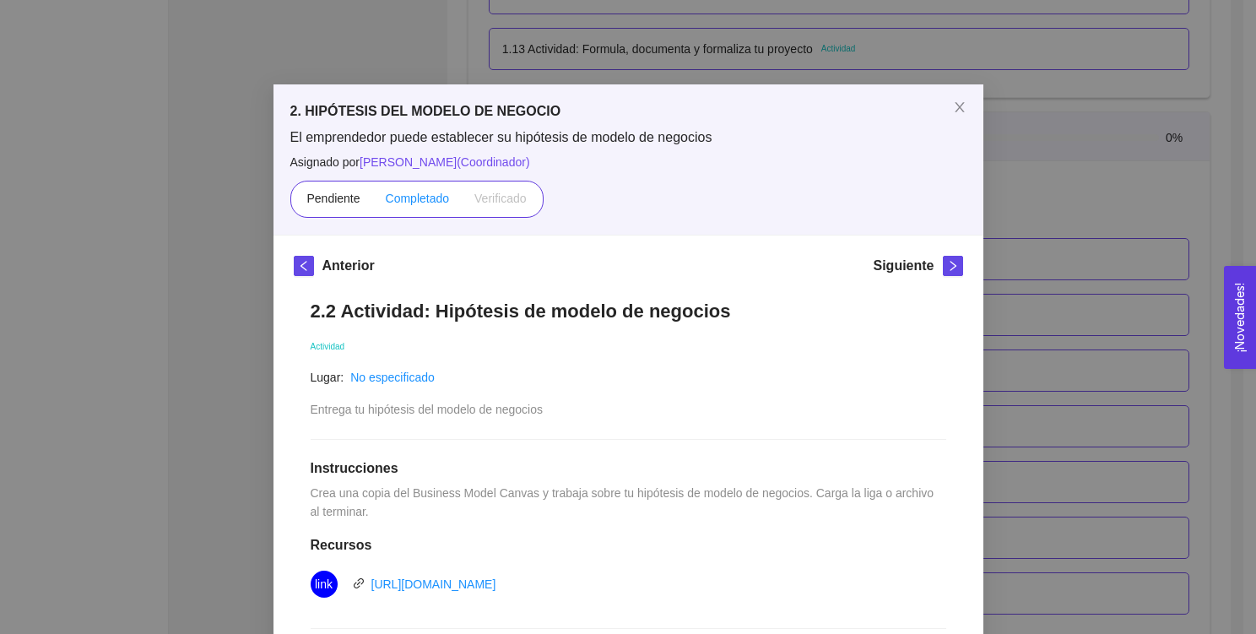
click at [419, 201] on span "Completado" at bounding box center [418, 199] width 64 height 14
click at [373, 203] on input "Completado" at bounding box center [373, 203] width 0 height 0
click at [955, 104] on icon "close" at bounding box center [959, 107] width 9 height 10
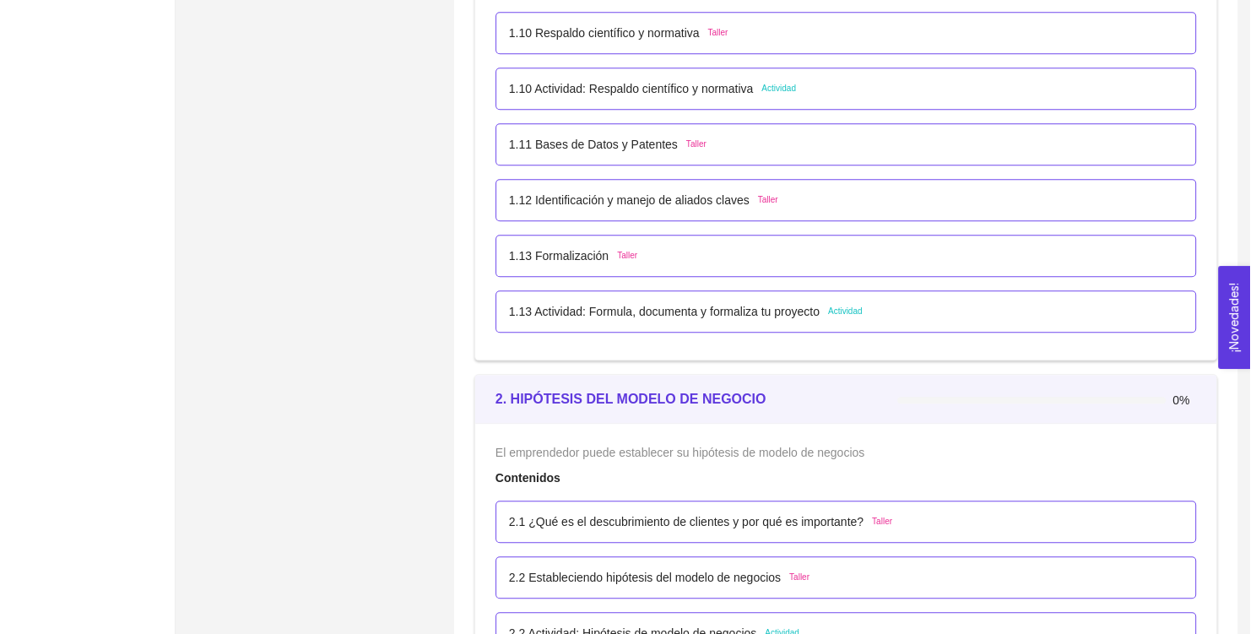
scroll to position [1256, 0]
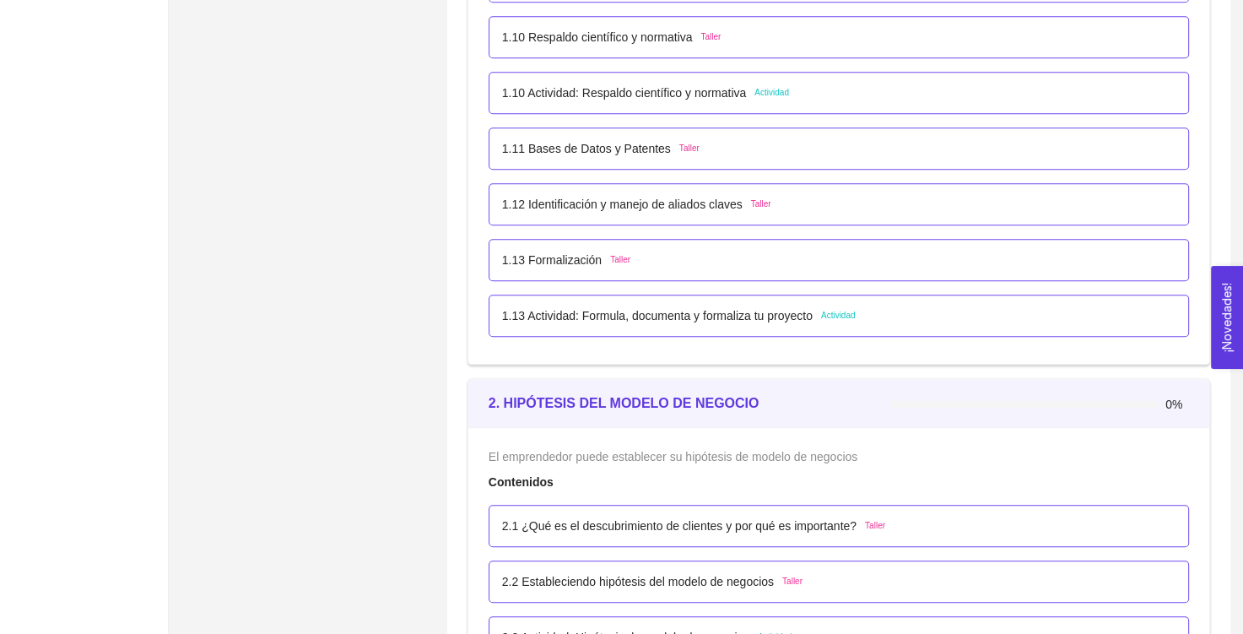
click at [687, 313] on p "1.13 Actividad: Formula, documenta y formaliza tu proyecto" at bounding box center [657, 315] width 311 height 19
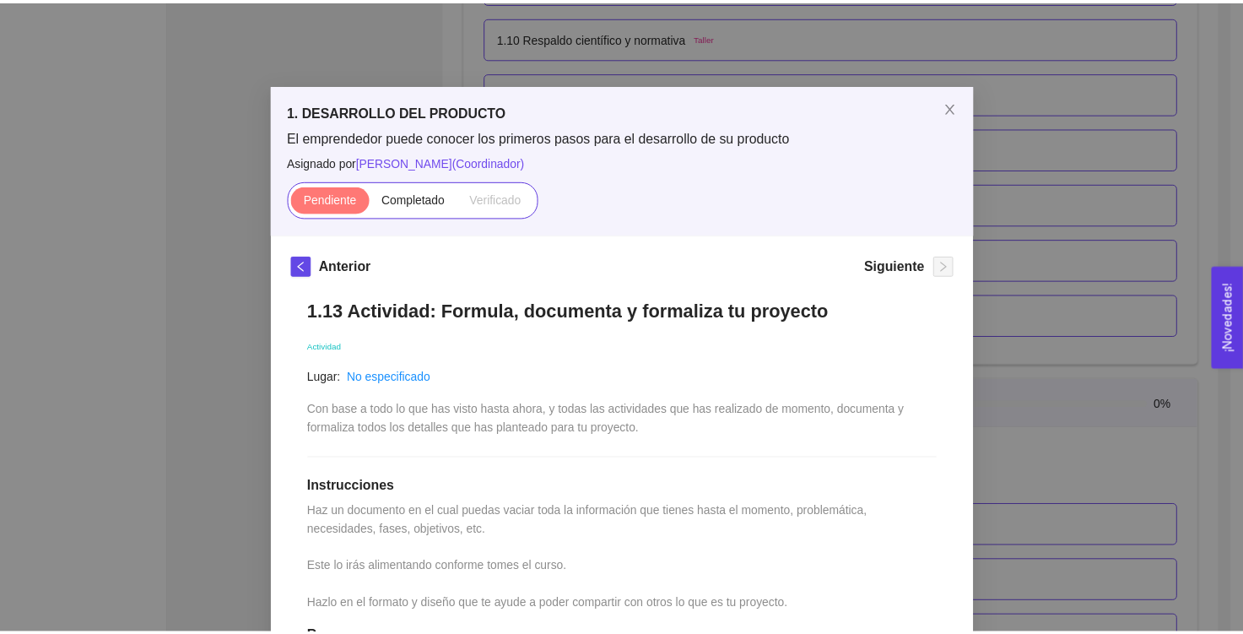
scroll to position [0, 0]
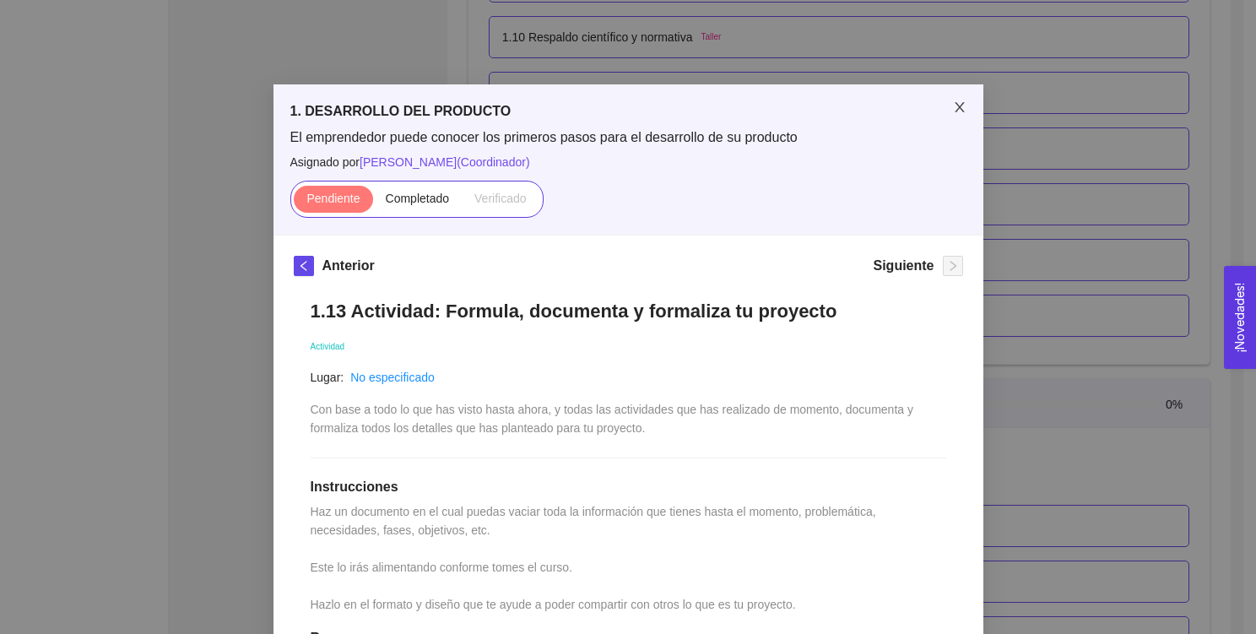
drag, startPoint x: 947, startPoint y: 127, endPoint x: 947, endPoint y: 117, distance: 10.1
click at [947, 117] on span "Close" at bounding box center [959, 107] width 47 height 47
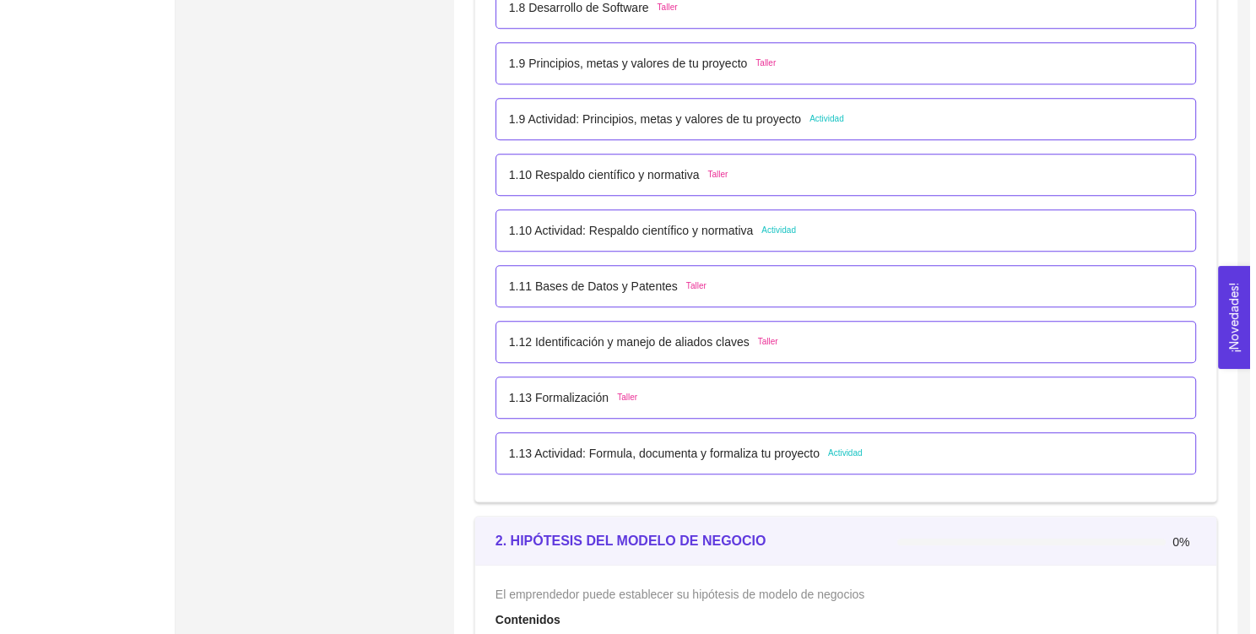
scroll to position [1108, 0]
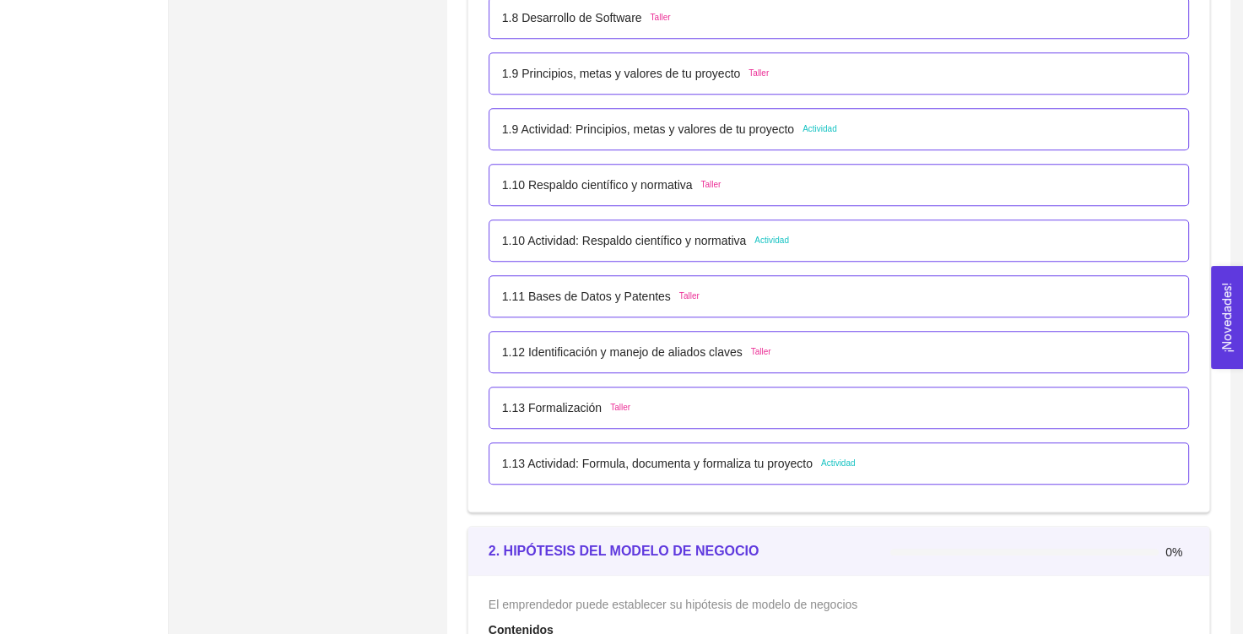
click at [673, 231] on p "1.10 Actividad: Respaldo científico y normativa" at bounding box center [624, 240] width 245 height 19
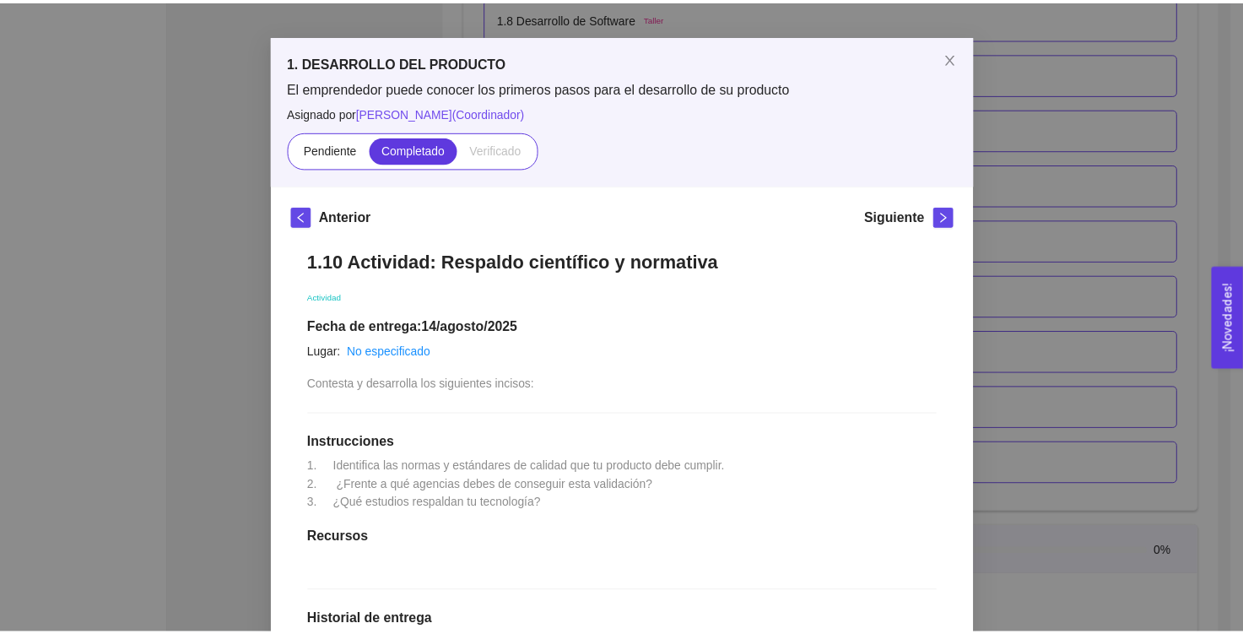
scroll to position [0, 0]
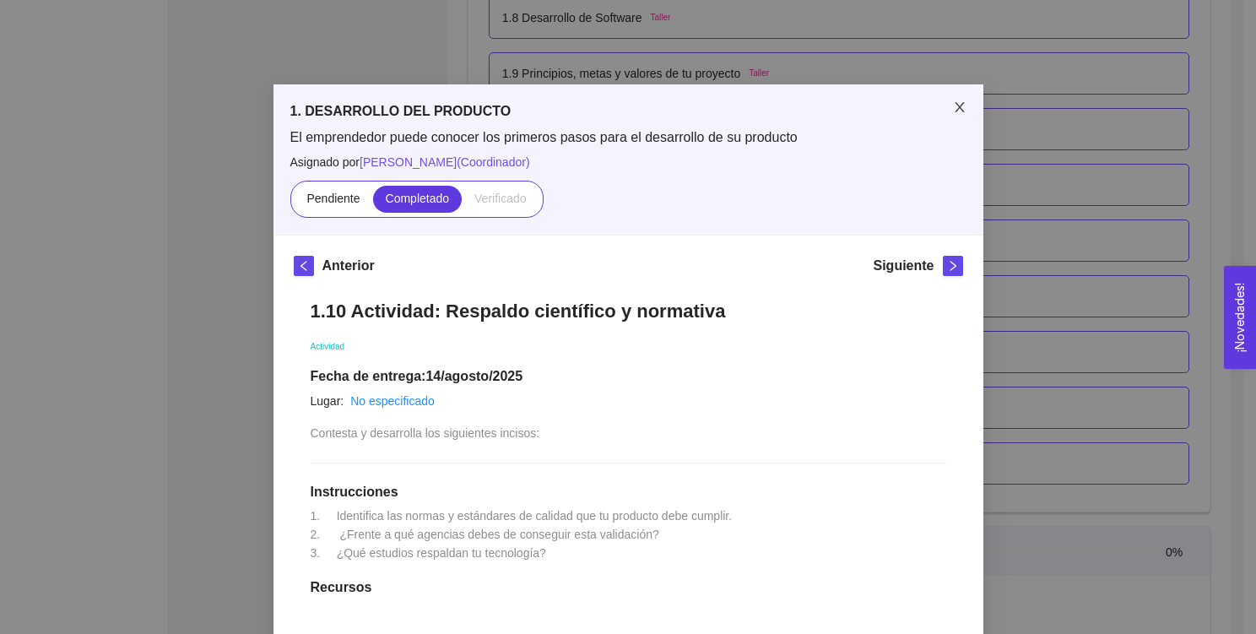
click at [958, 104] on icon "close" at bounding box center [960, 107] width 14 height 14
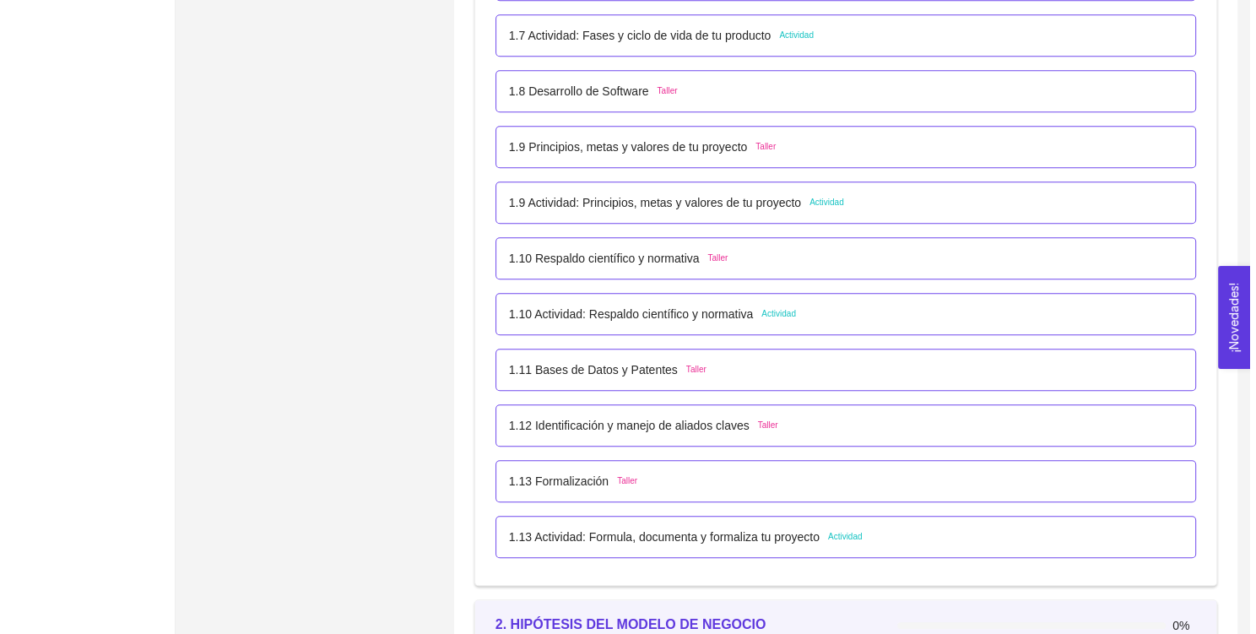
scroll to position [1003, 0]
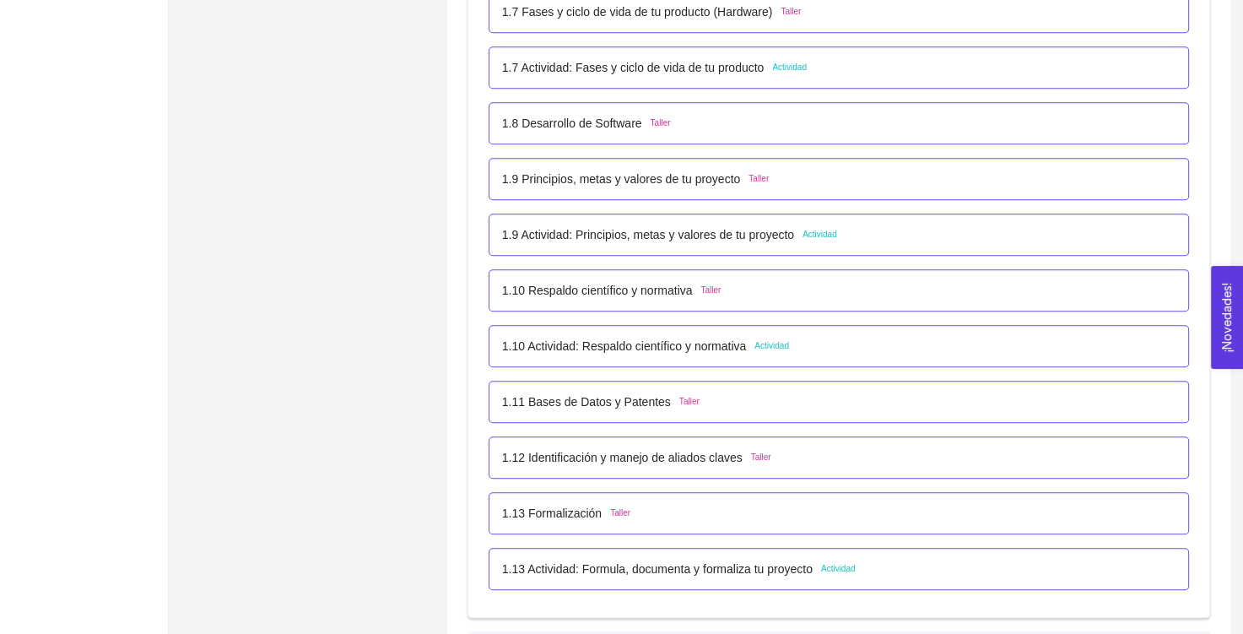
click at [712, 227] on p "1.9 Actividad: Principios, metas y valores de tu proyecto" at bounding box center [648, 234] width 292 height 19
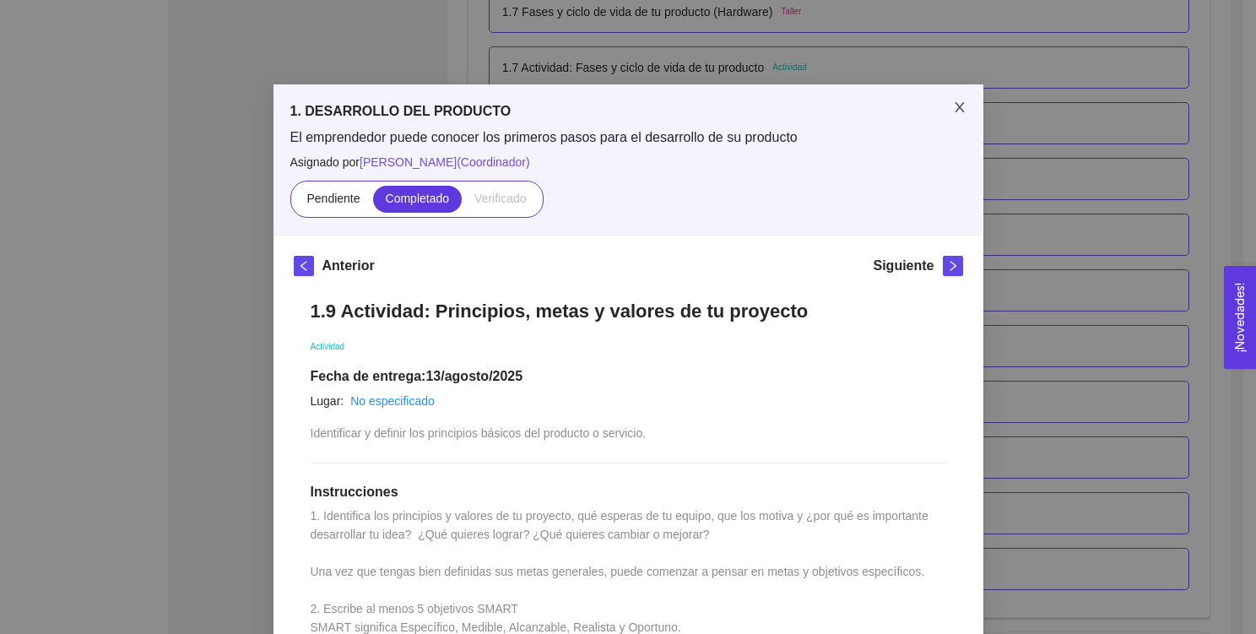
click at [953, 107] on icon "close" at bounding box center [960, 107] width 14 height 14
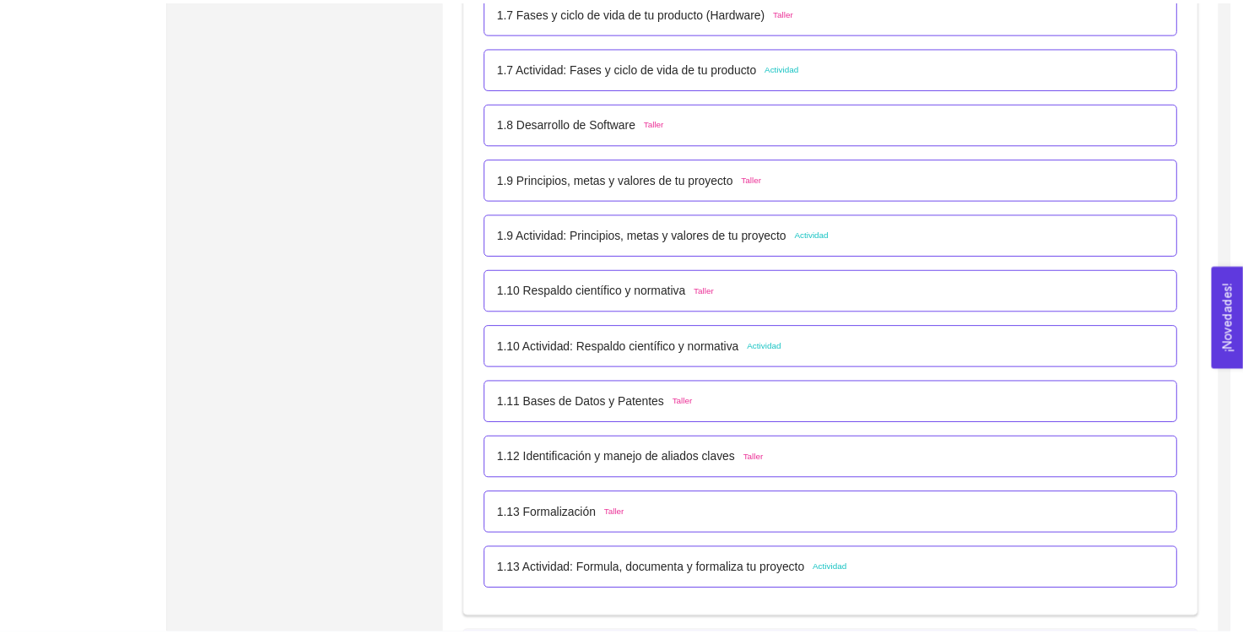
scroll to position [0, 0]
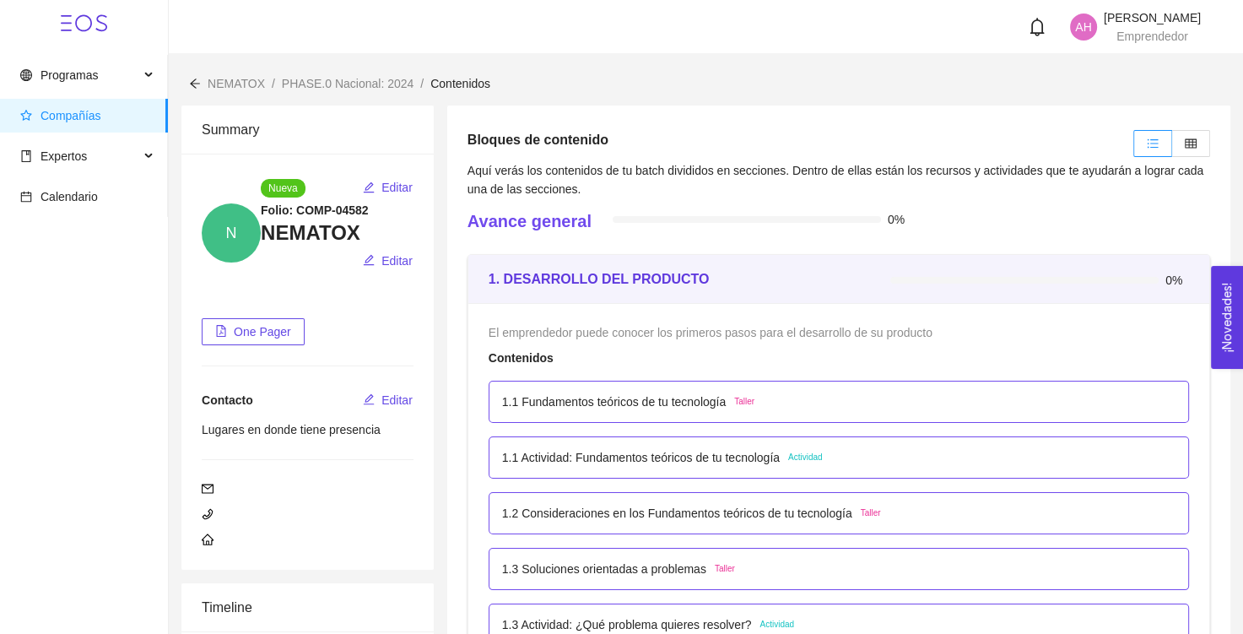
click at [589, 456] on p "1.1 Actividad: Fundamentos teóricos de tu tecnología" at bounding box center [641, 457] width 278 height 19
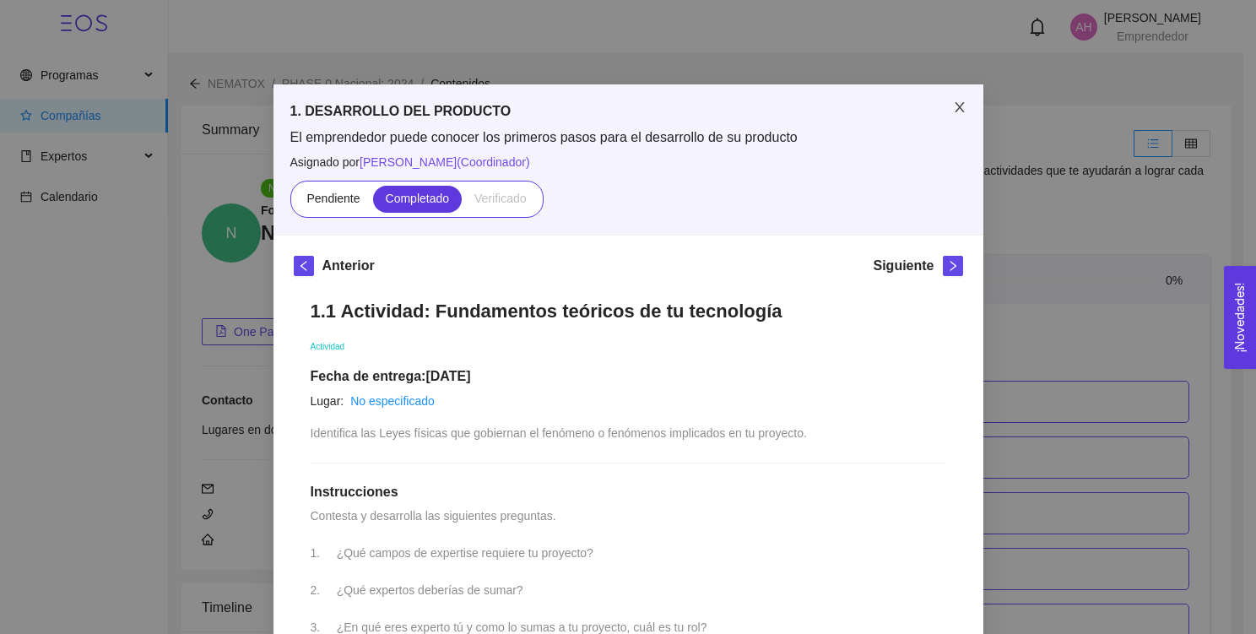
click at [956, 94] on span "Close" at bounding box center [959, 107] width 47 height 47
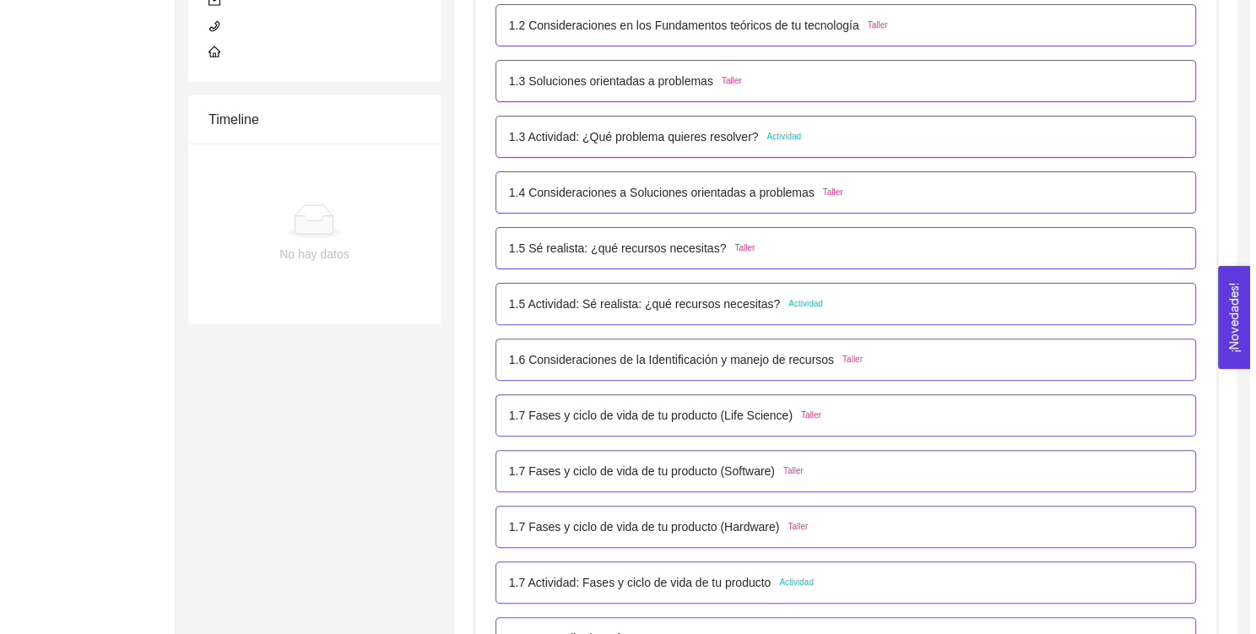
scroll to position [493, 0]
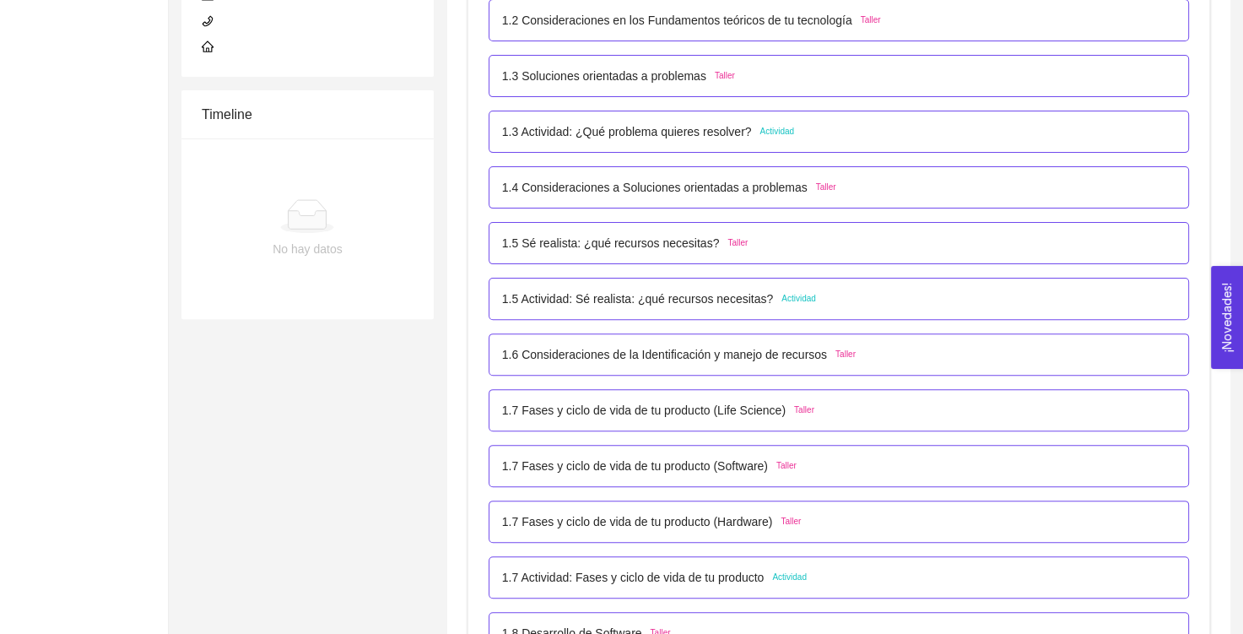
click at [698, 571] on p "1.7 Actividad: Fases y ciclo de vida de tu producto" at bounding box center [633, 577] width 262 height 19
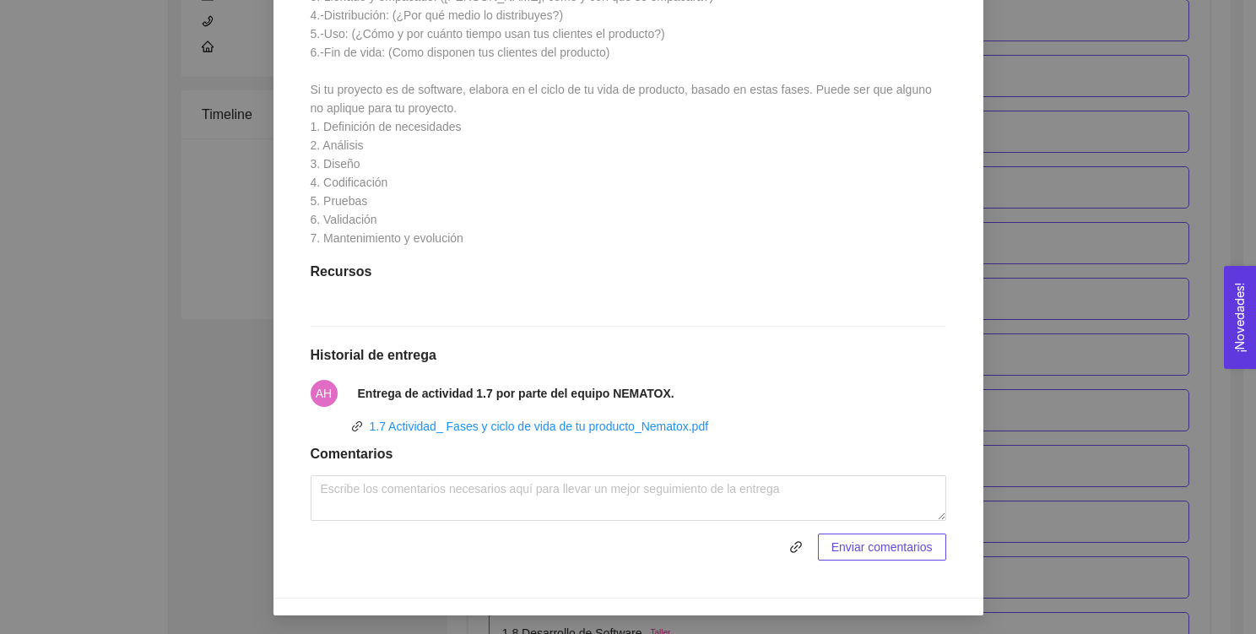
scroll to position [0, 0]
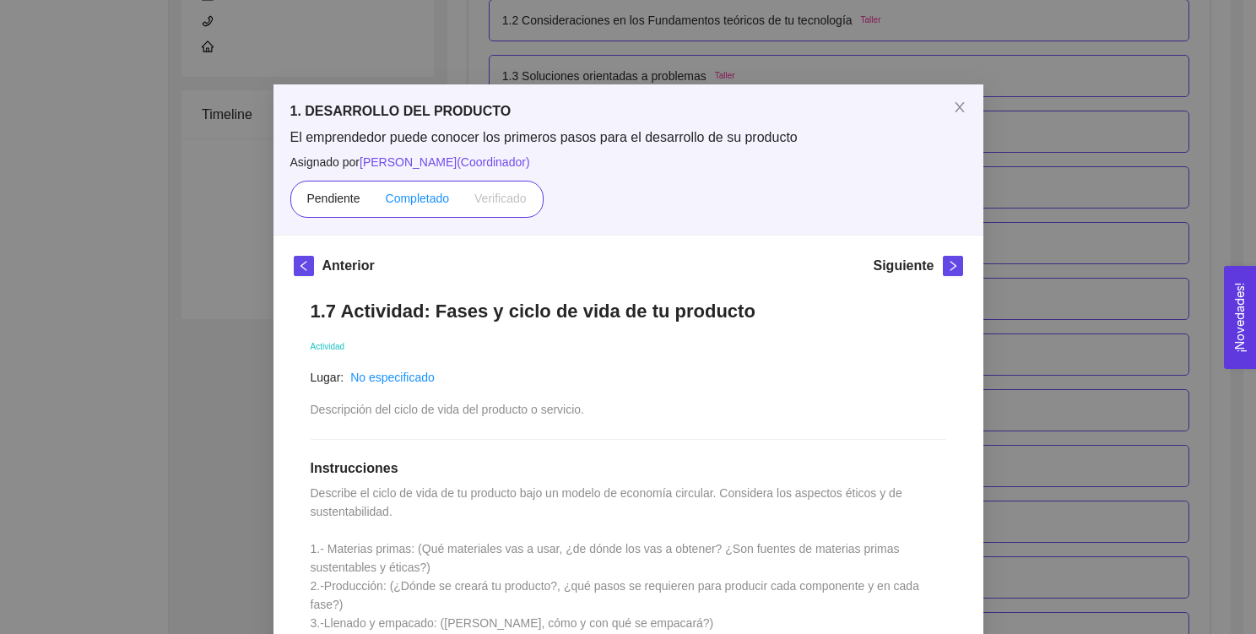
click at [405, 207] on label "Completado" at bounding box center [417, 199] width 89 height 27
click at [373, 203] on input "Completado" at bounding box center [373, 203] width 0 height 0
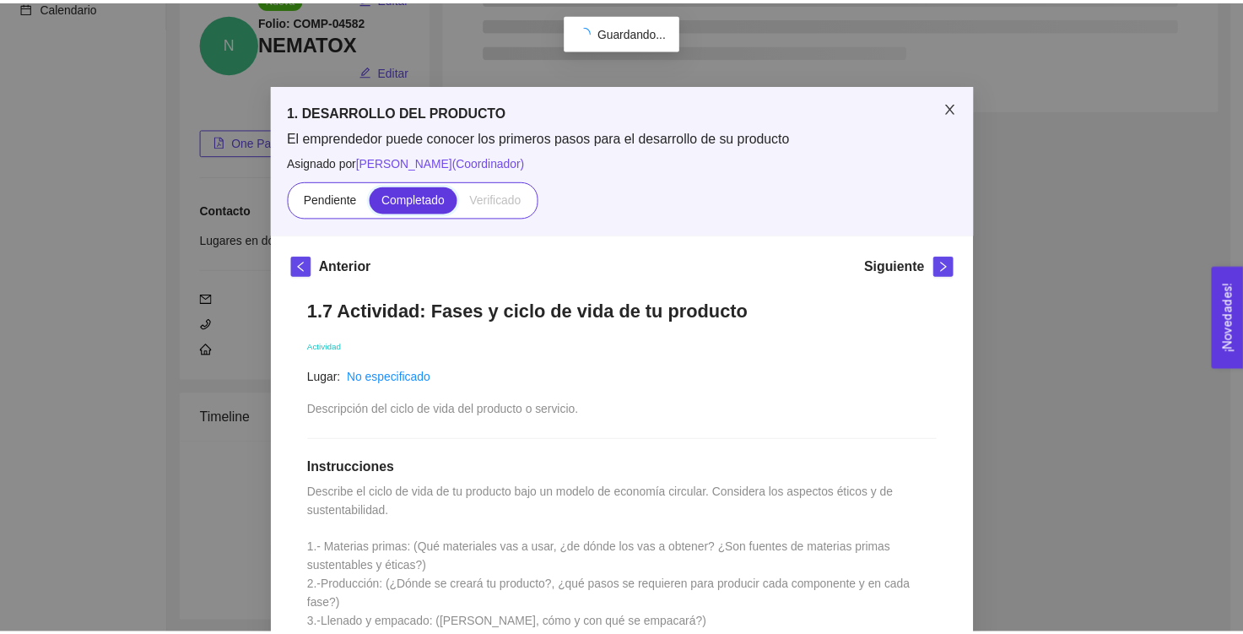
scroll to position [493, 0]
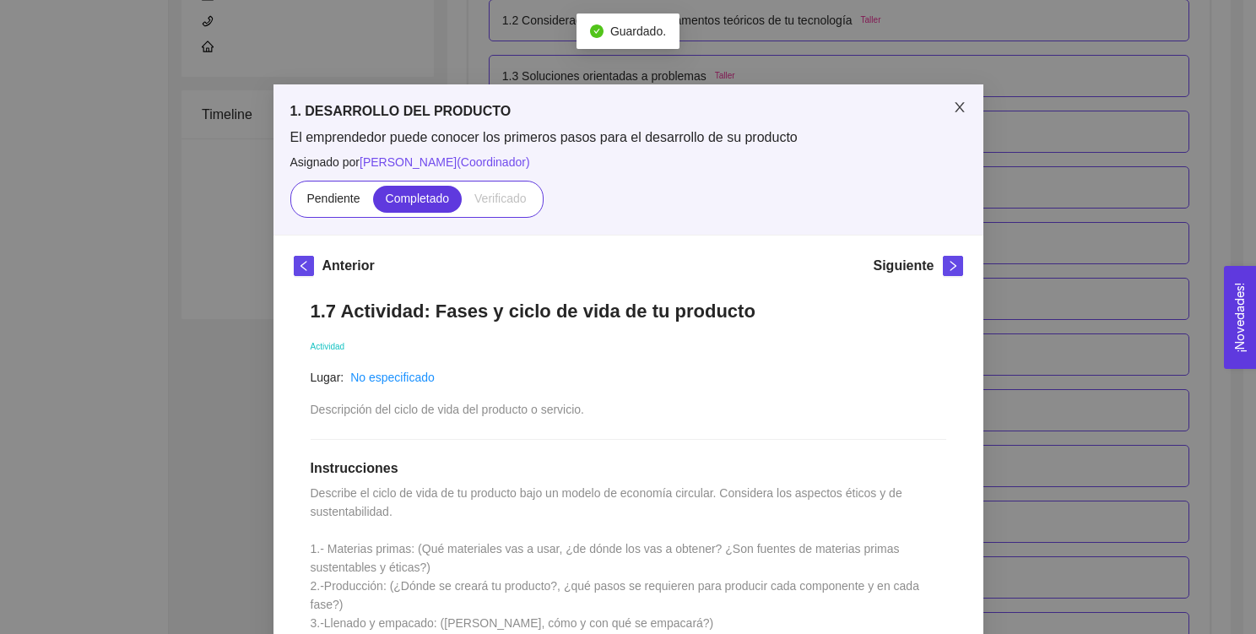
click at [955, 112] on icon "close" at bounding box center [959, 107] width 9 height 10
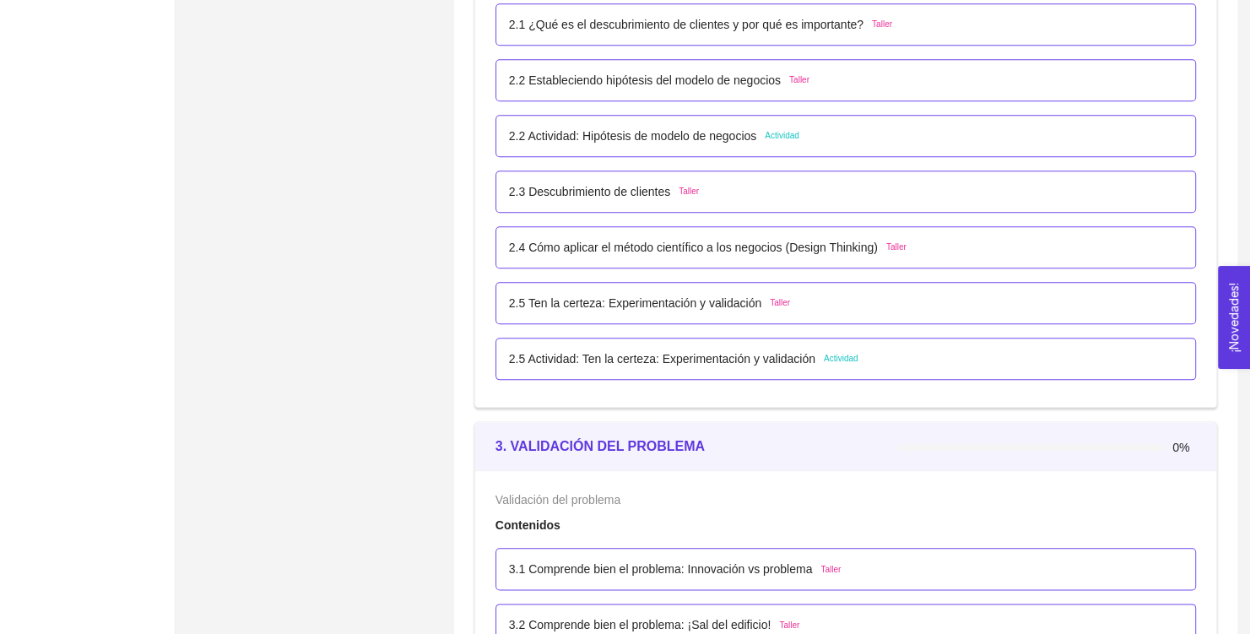
scroll to position [1749, 0]
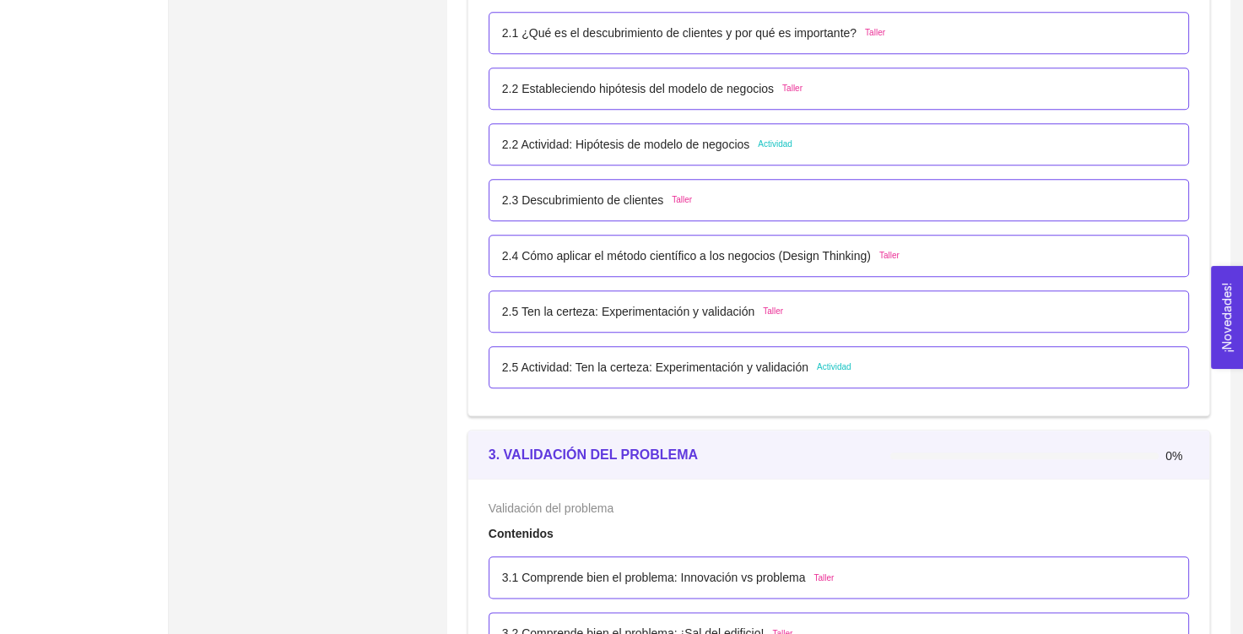
click at [636, 370] on p "2.5 Actividad: Ten la certeza: Experimentación y validación" at bounding box center [655, 367] width 306 height 19
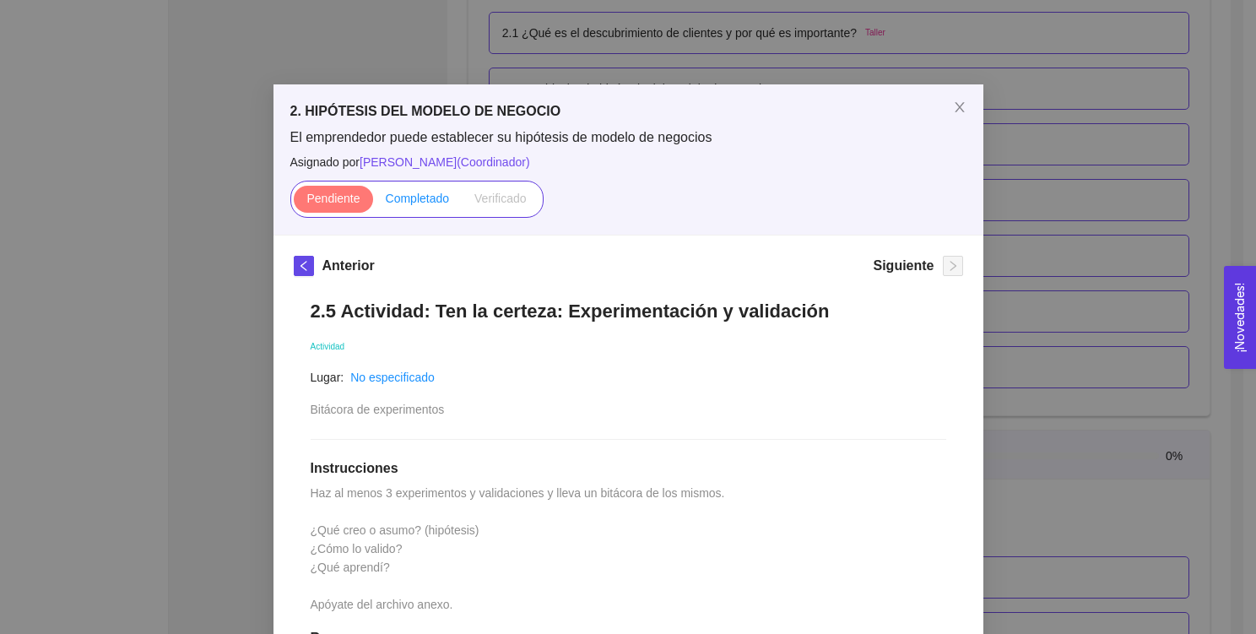
scroll to position [459, 0]
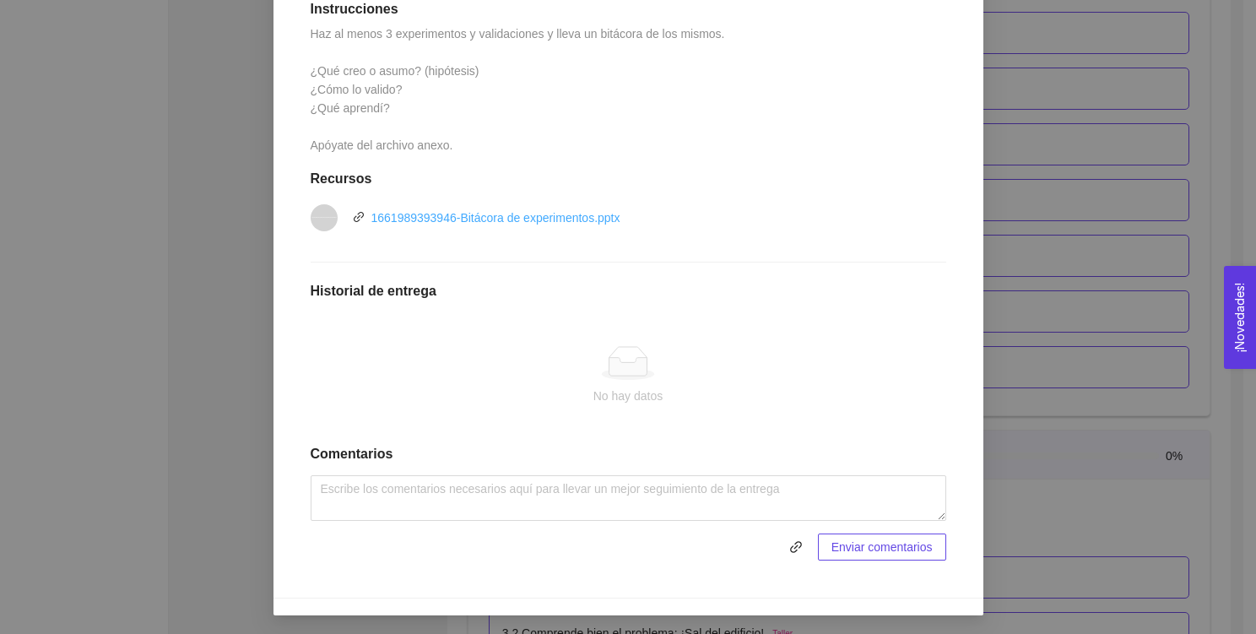
click at [434, 216] on link "1661989393946-Bitácora de experimentos.pptx" at bounding box center [495, 218] width 249 height 14
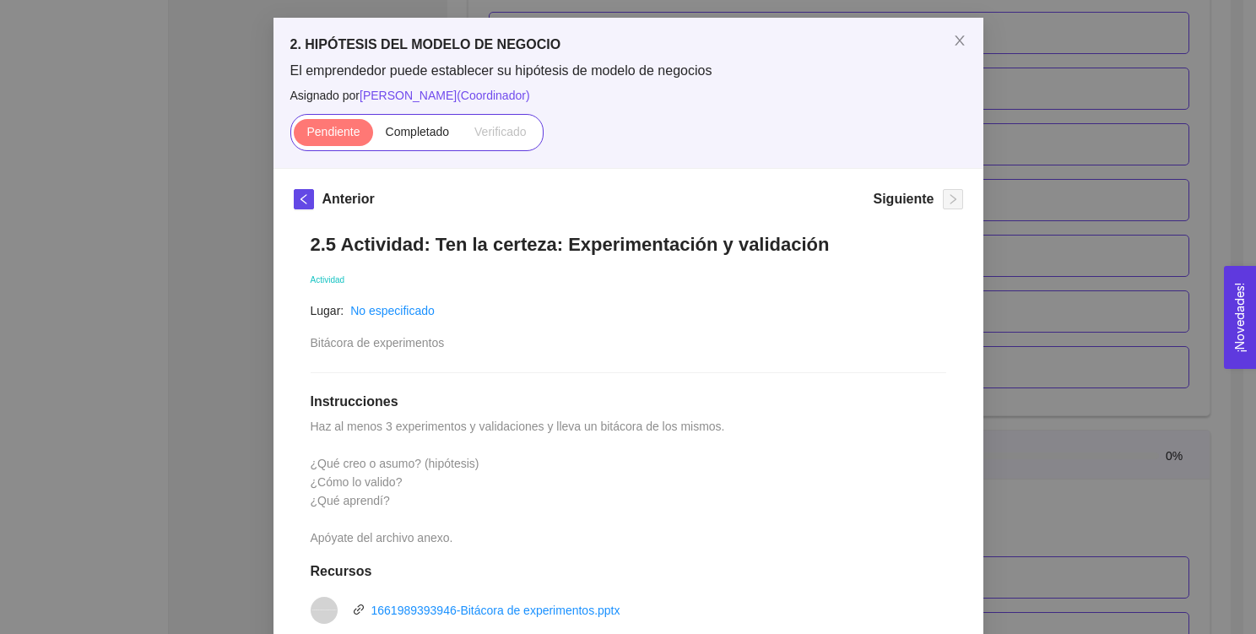
scroll to position [0, 0]
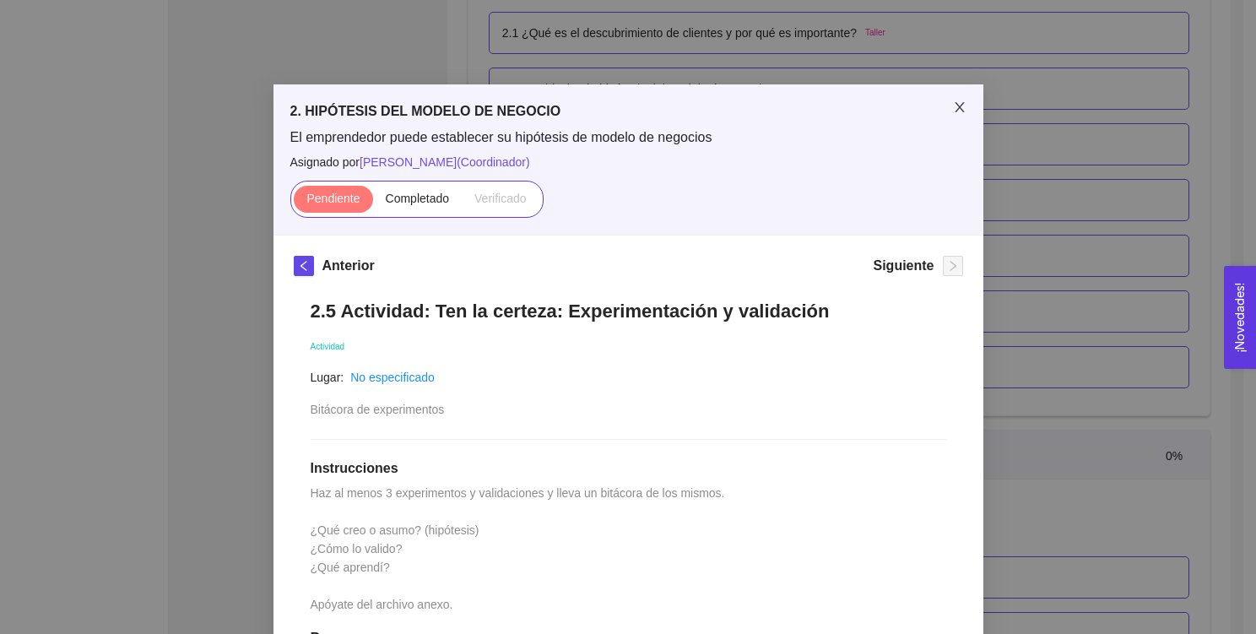
click at [959, 114] on icon "close" at bounding box center [960, 107] width 14 height 14
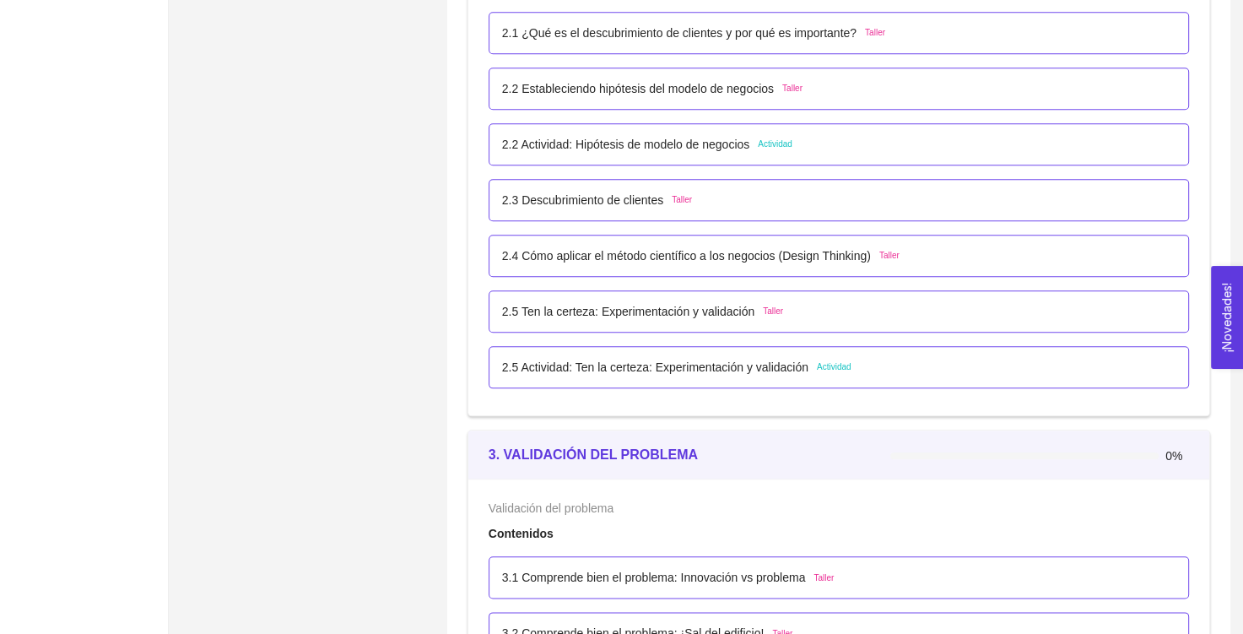
click at [638, 317] on p "2.5 Ten la certeza: Experimentación y validación" at bounding box center [628, 311] width 252 height 19
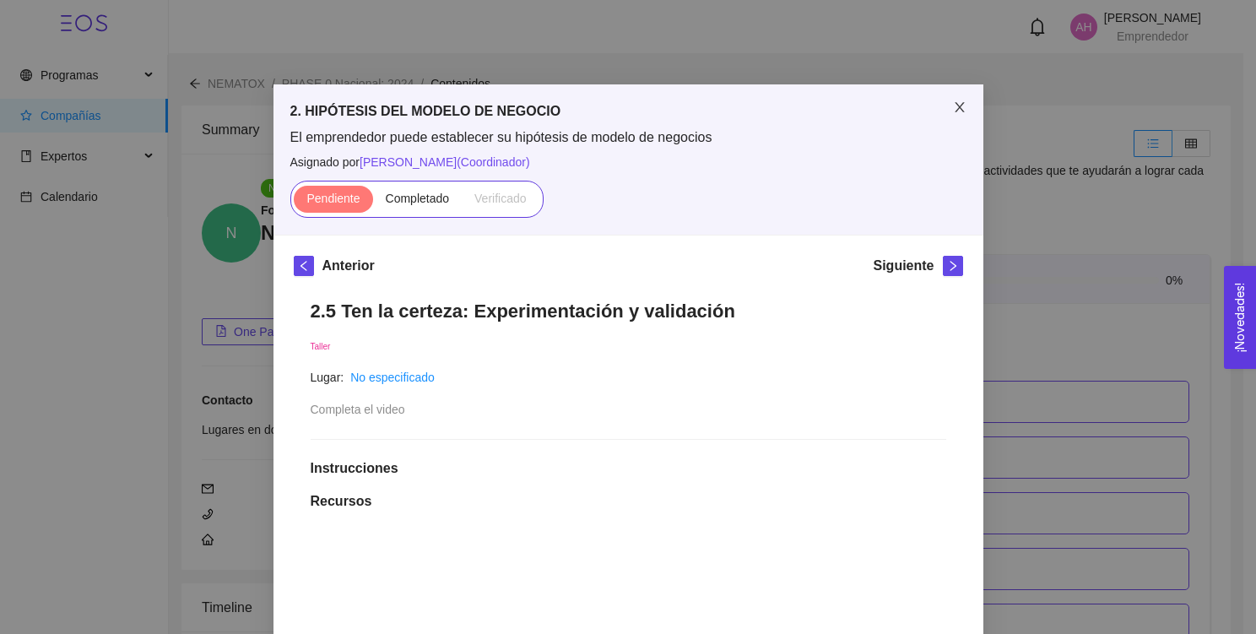
click at [944, 107] on span "Close" at bounding box center [959, 107] width 47 height 47
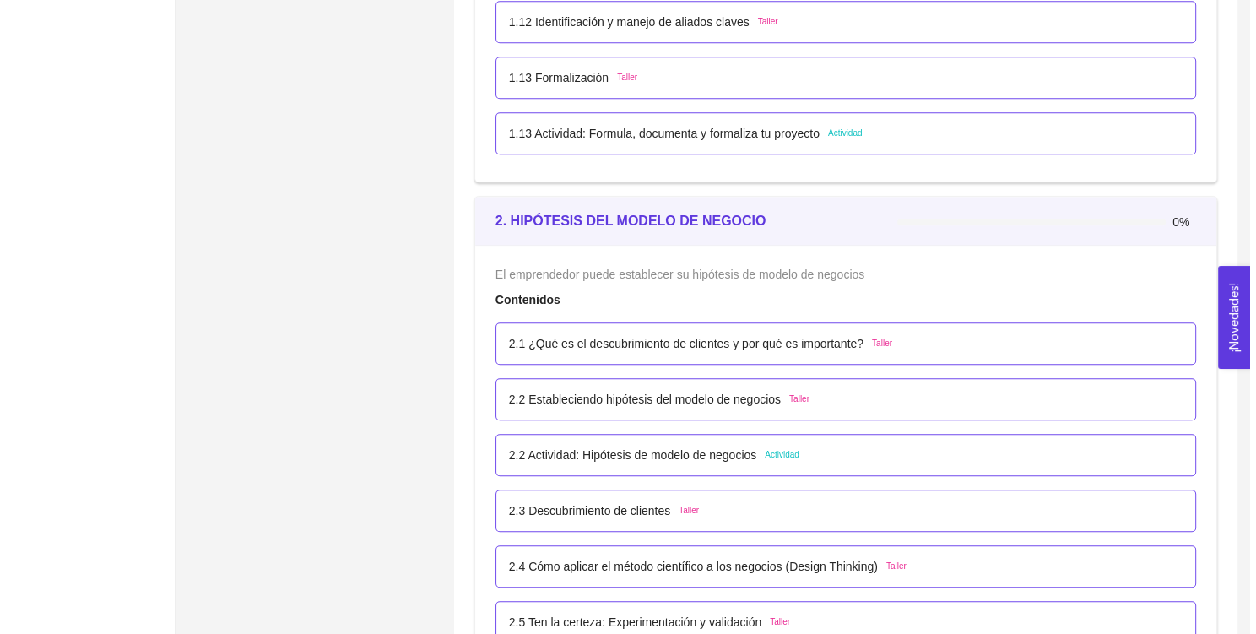
scroll to position [1755, 0]
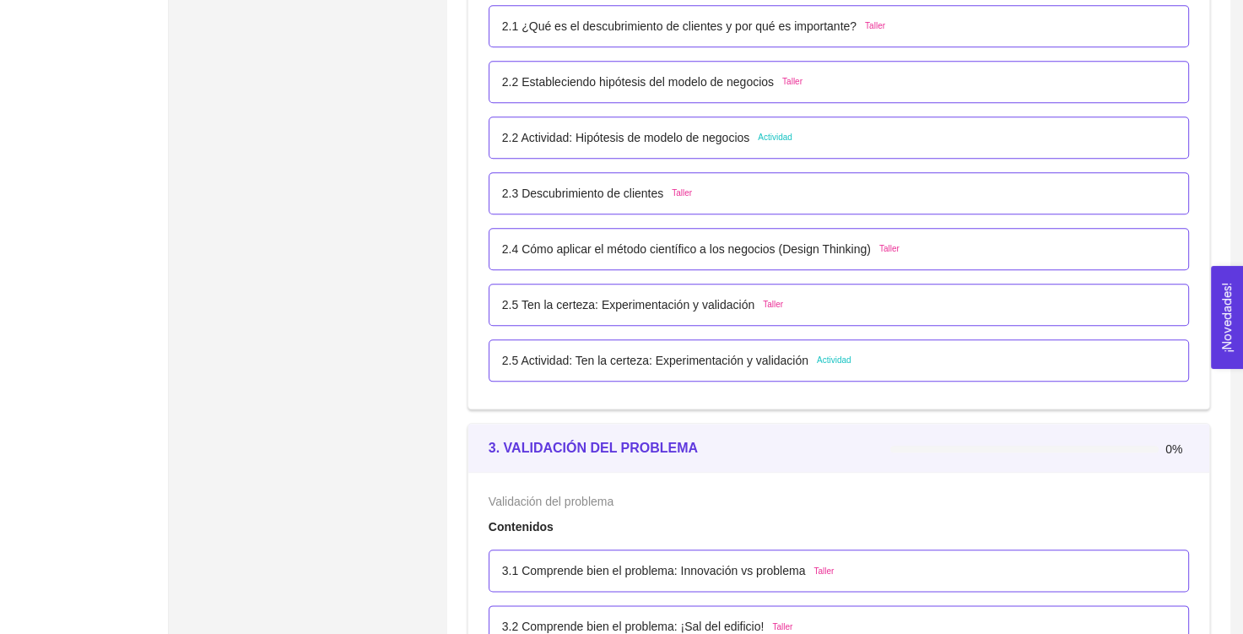
click at [700, 367] on p "2.5 Actividad: Ten la certeza: Experimentación y validación" at bounding box center [655, 360] width 306 height 19
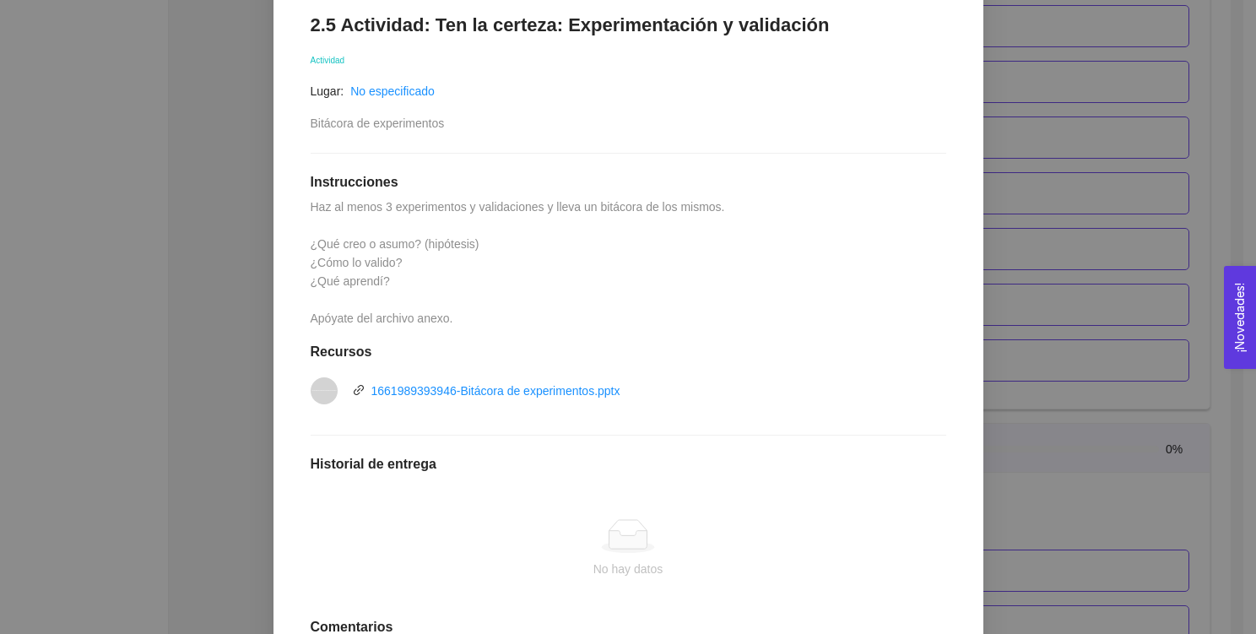
scroll to position [287, 0]
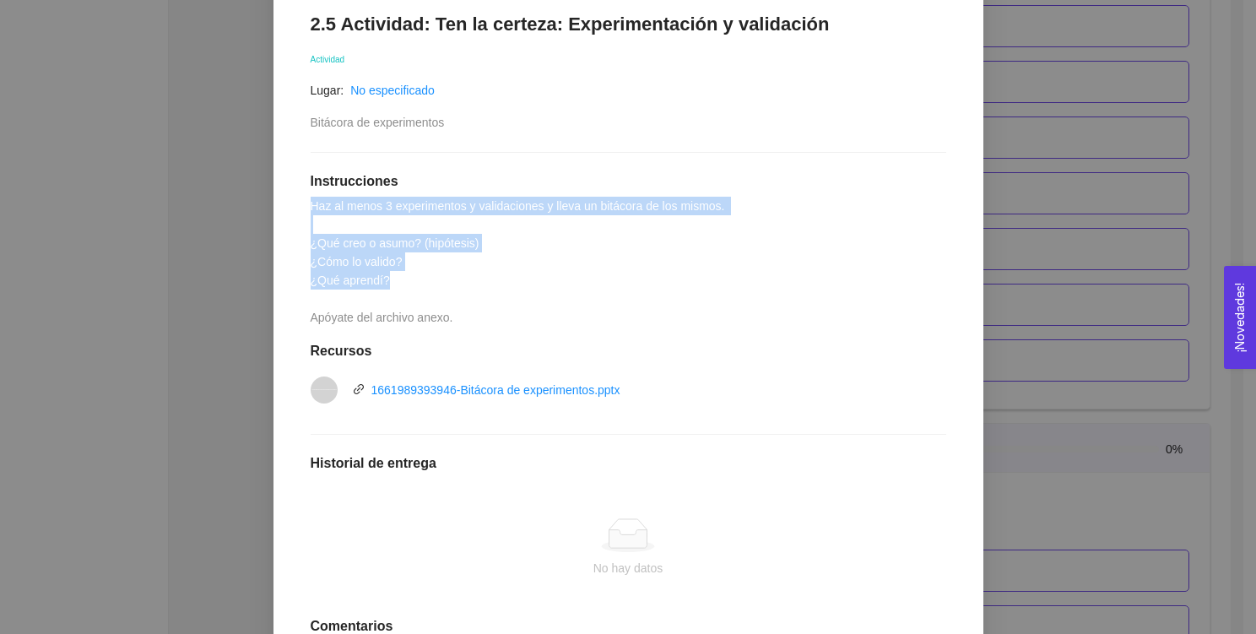
drag, startPoint x: 385, startPoint y: 281, endPoint x: 307, endPoint y: 208, distance: 106.3
click at [307, 208] on div "2.5 Actividad: Ten la certeza: Experimentación y validación Actividad Lugar: No…" at bounding box center [628, 373] width 669 height 754
copy span "Haz al menos 3 experimentos y validaciones y lleva un bitácora de los mismos. ¿…"
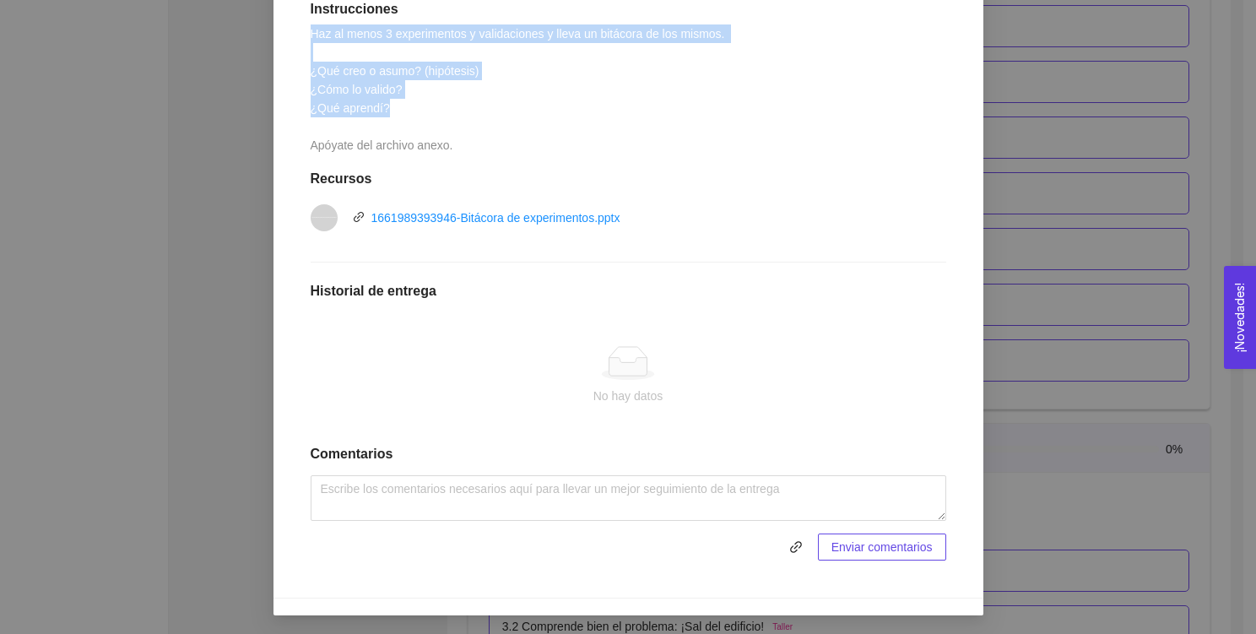
scroll to position [459, 0]
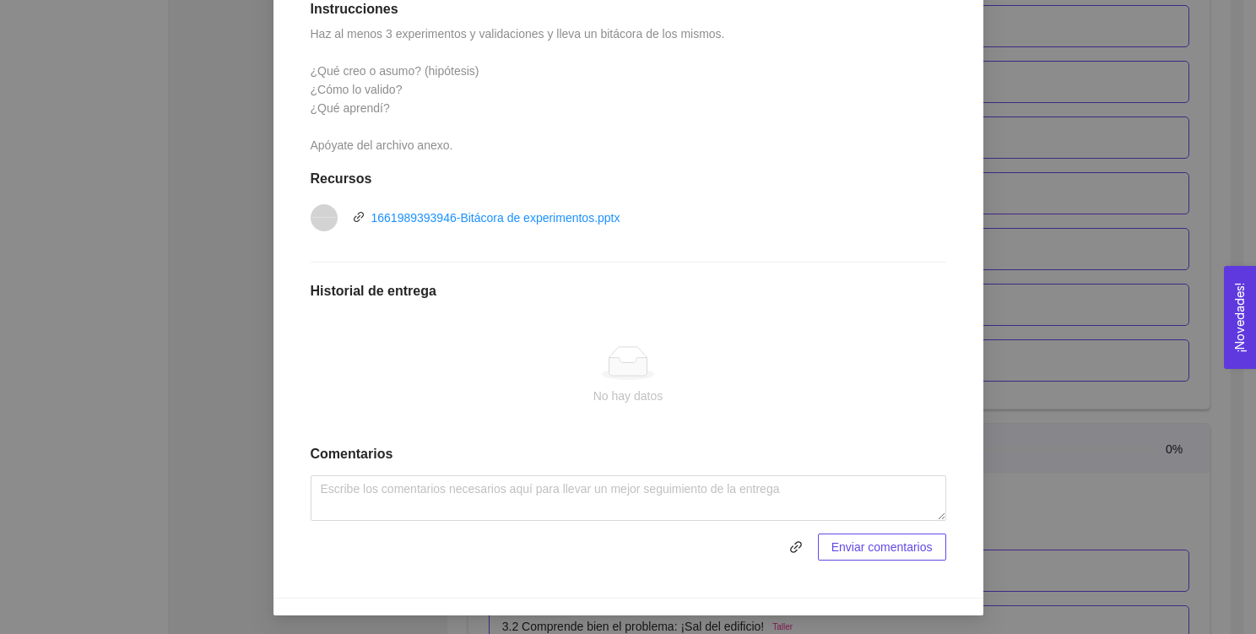
click at [776, 553] on span at bounding box center [560, 546] width 499 height 27
click at [789, 545] on icon "link" at bounding box center [796, 547] width 14 height 14
click at [568, 495] on textarea at bounding box center [628, 498] width 635 height 46
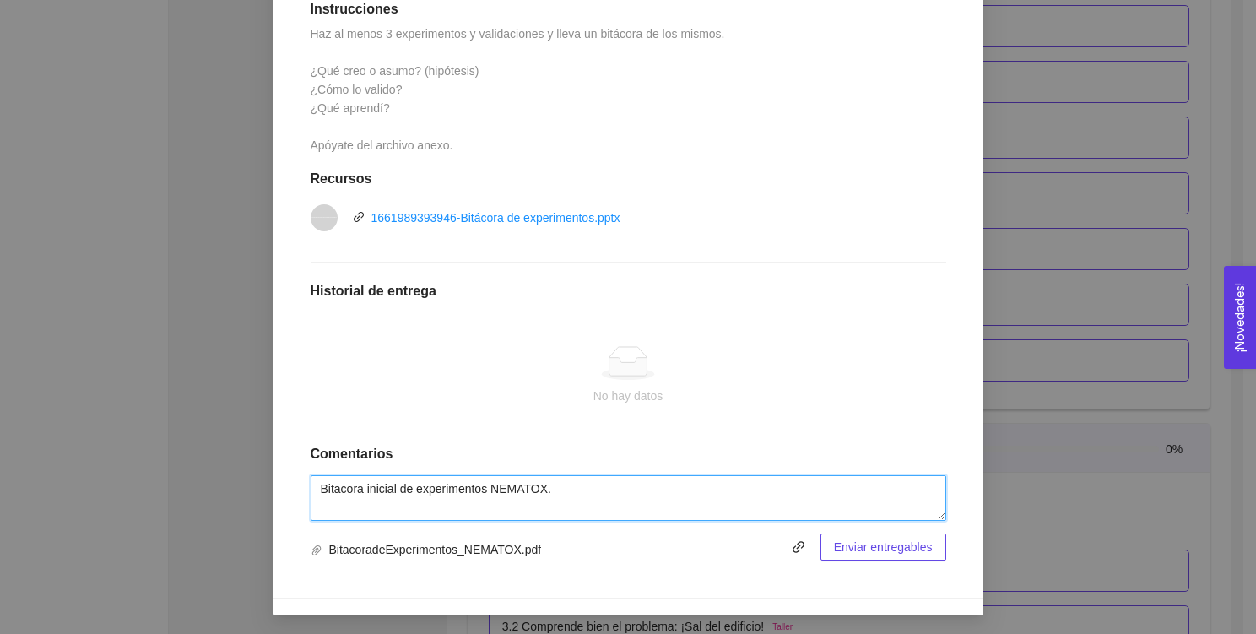
click at [338, 487] on textarea "Bitacora inicial de experimentos NEMATOX." at bounding box center [628, 498] width 635 height 46
click at [0, 0] on lt-div "Se ha encontrado un posible error ortográfico. Bitácora Bitácoras Bit acora Bit…" at bounding box center [0, 0] width 0 height 0
click at [0, 0] on lt-span "Bitácora" at bounding box center [0, 0] width 0 height 0
type textarea "Bitácora inicial de experimentos NEMATOX."
click at [909, 546] on span "Enviar entregables" at bounding box center [883, 547] width 99 height 19
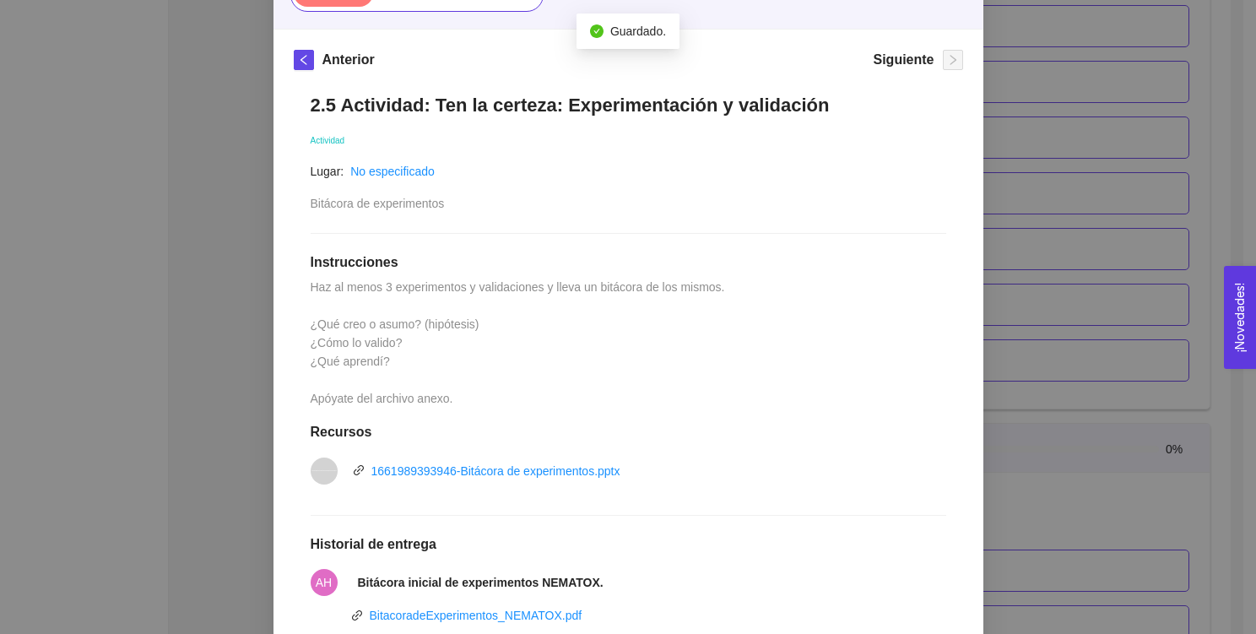
scroll to position [0, 0]
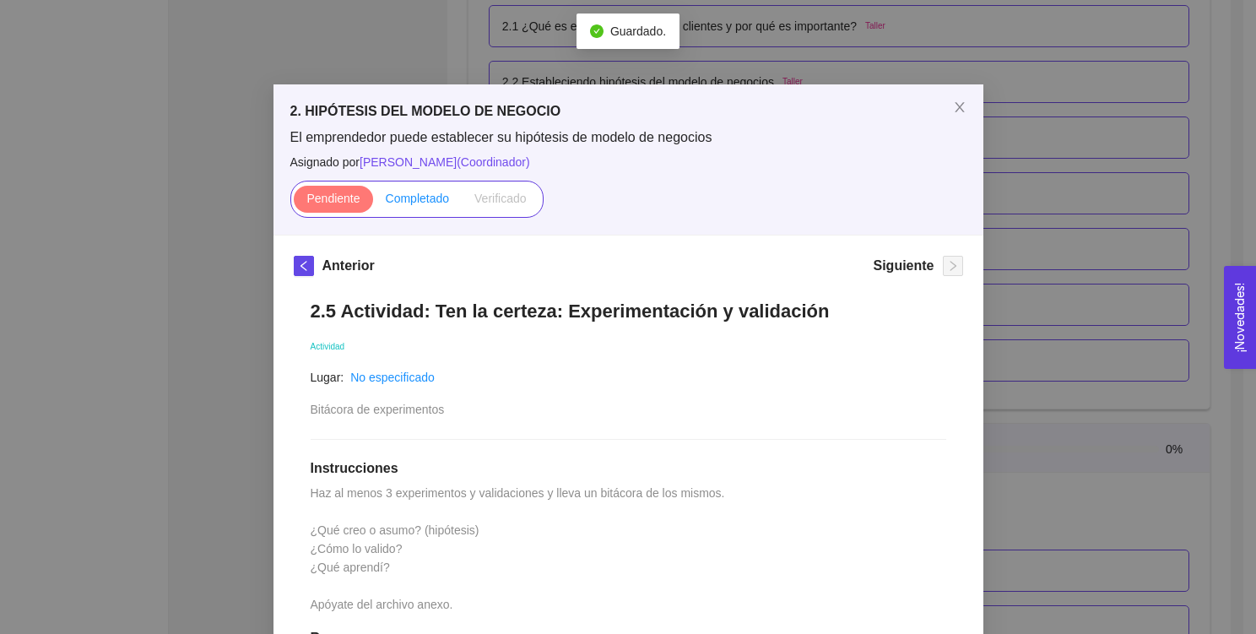
click at [415, 197] on span "Completado" at bounding box center [418, 199] width 64 height 14
click at [373, 203] on input "Completado" at bounding box center [373, 203] width 0 height 0
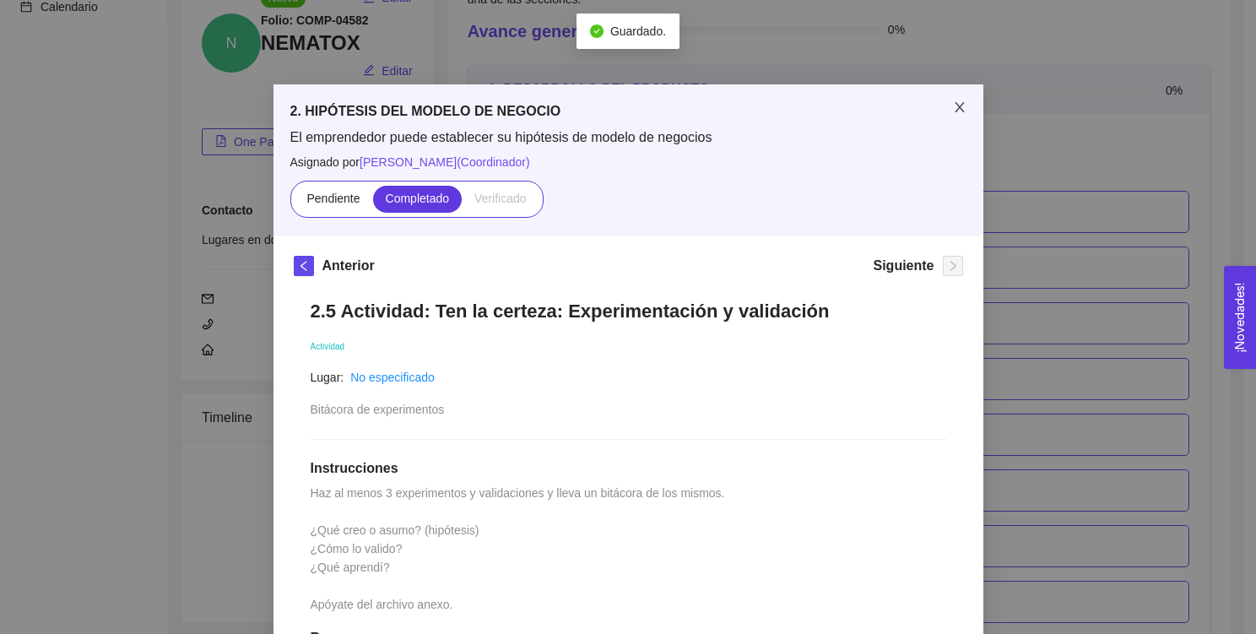
click at [936, 111] on span "Close" at bounding box center [959, 107] width 47 height 47
